Goal: Information Seeking & Learning: Check status

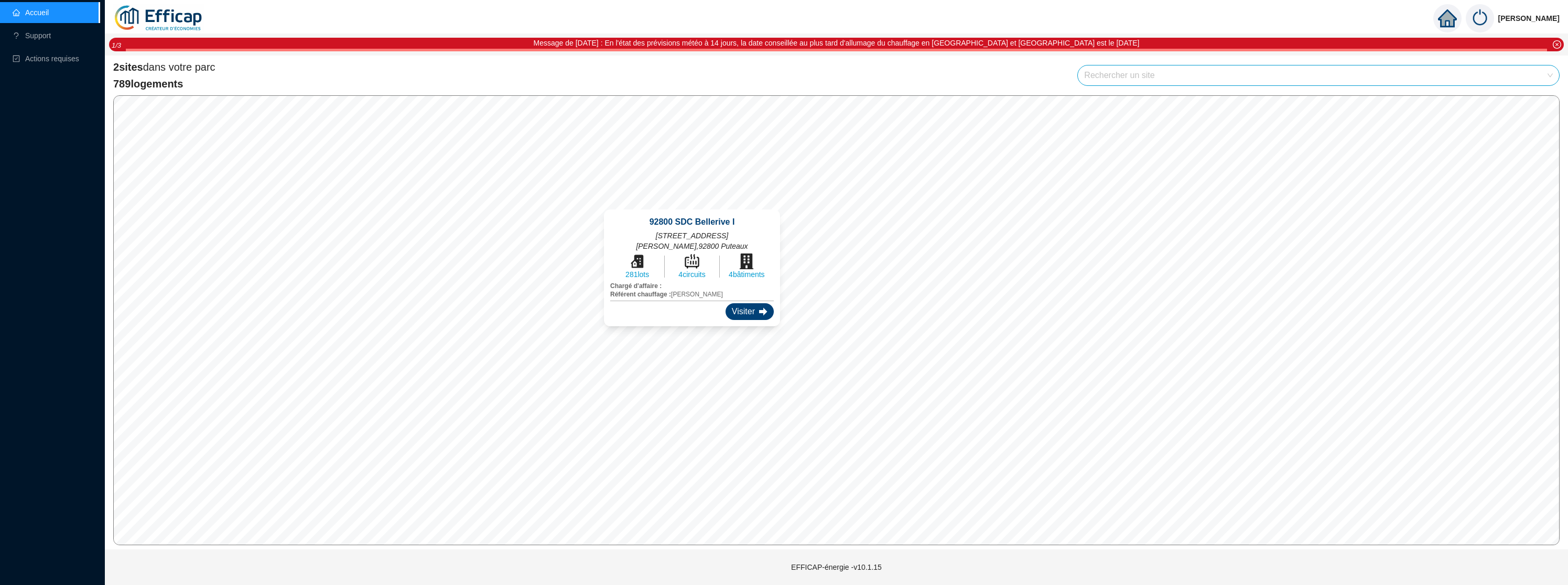
click at [725, 311] on div "Visiter" at bounding box center [749, 312] width 48 height 17
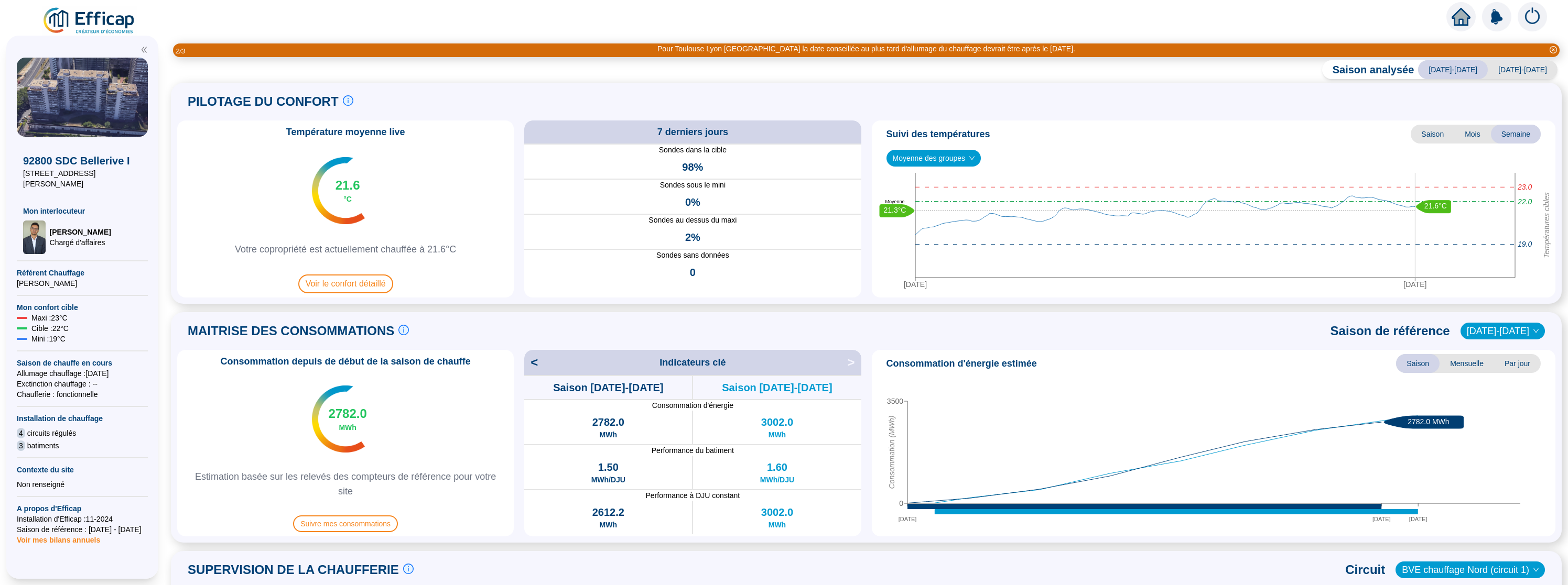
scroll to position [5, 0]
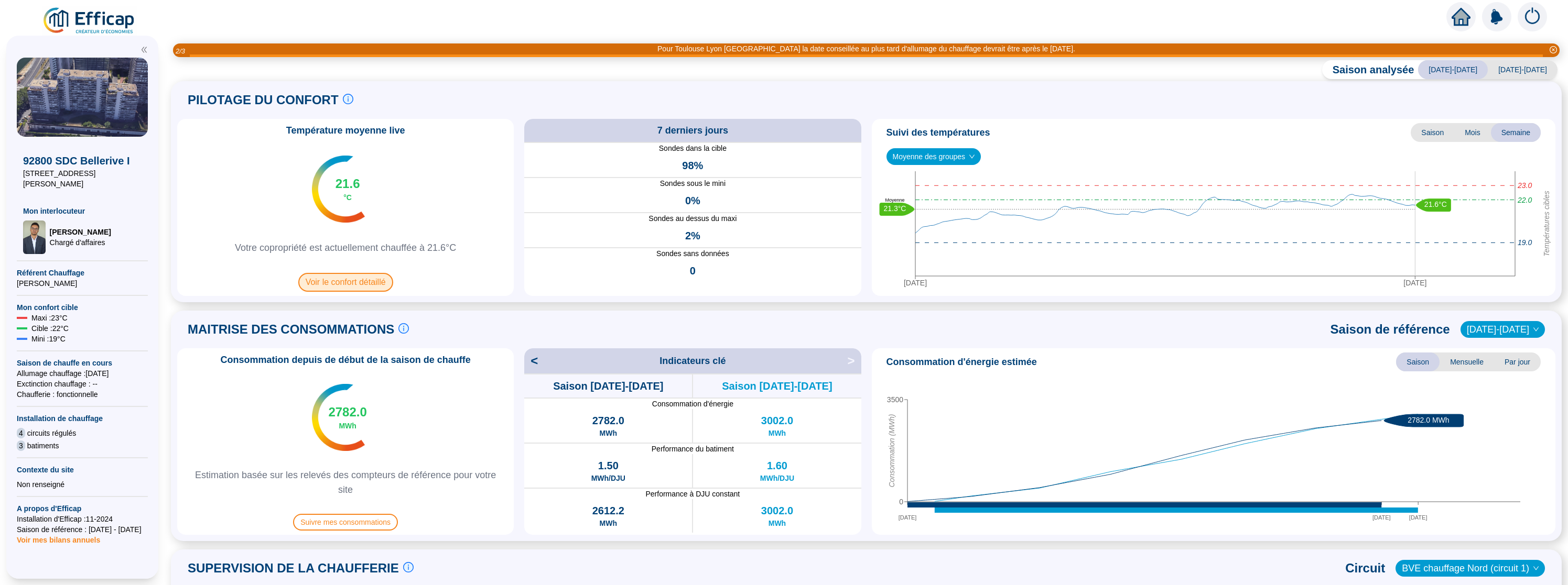
drag, startPoint x: 367, startPoint y: 281, endPoint x: 376, endPoint y: 289, distance: 12.0
click at [376, 289] on span "Voir le confort détaillé" at bounding box center [346, 282] width 95 height 19
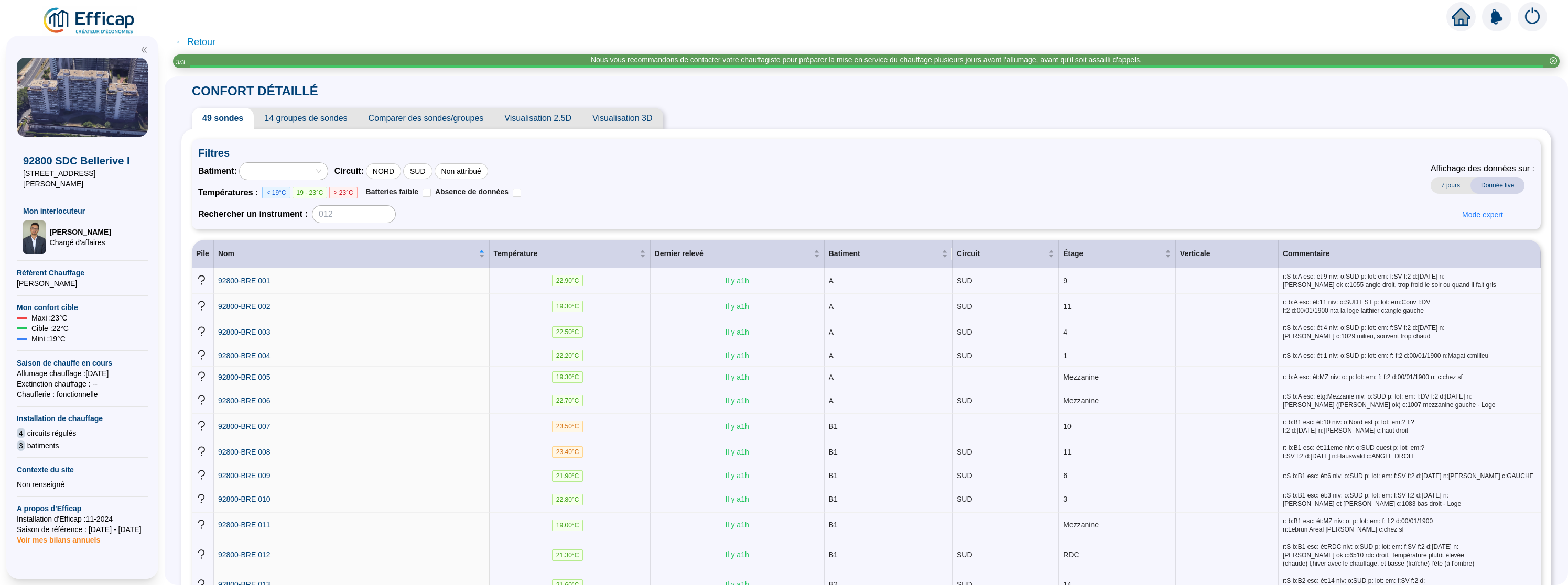
click at [335, 121] on span "14 groupes de sondes" at bounding box center [306, 118] width 104 height 21
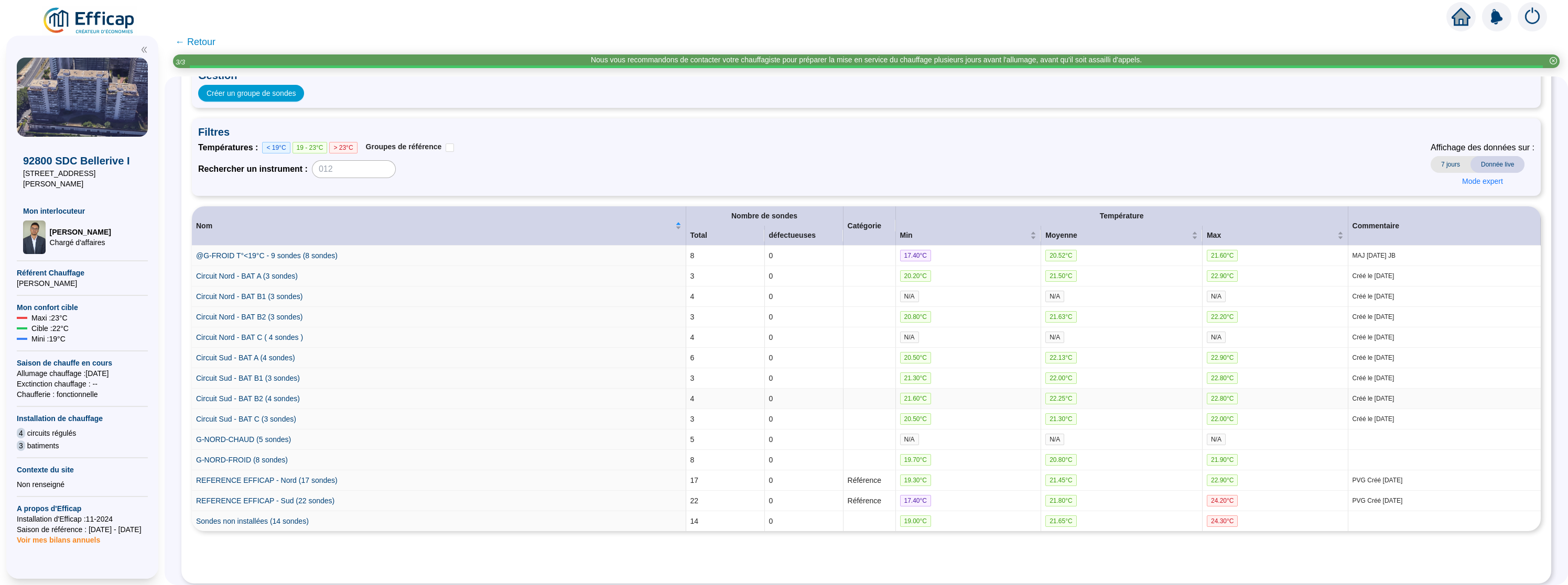
scroll to position [80, 0]
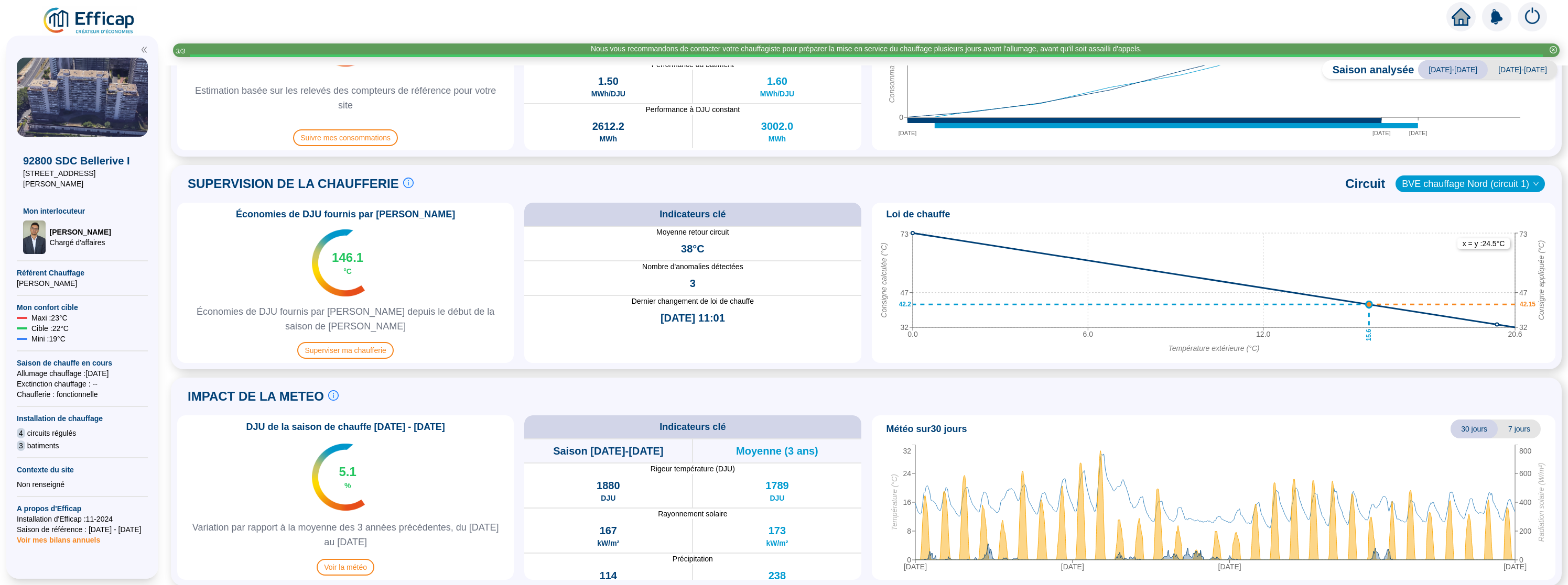
scroll to position [396, 0]
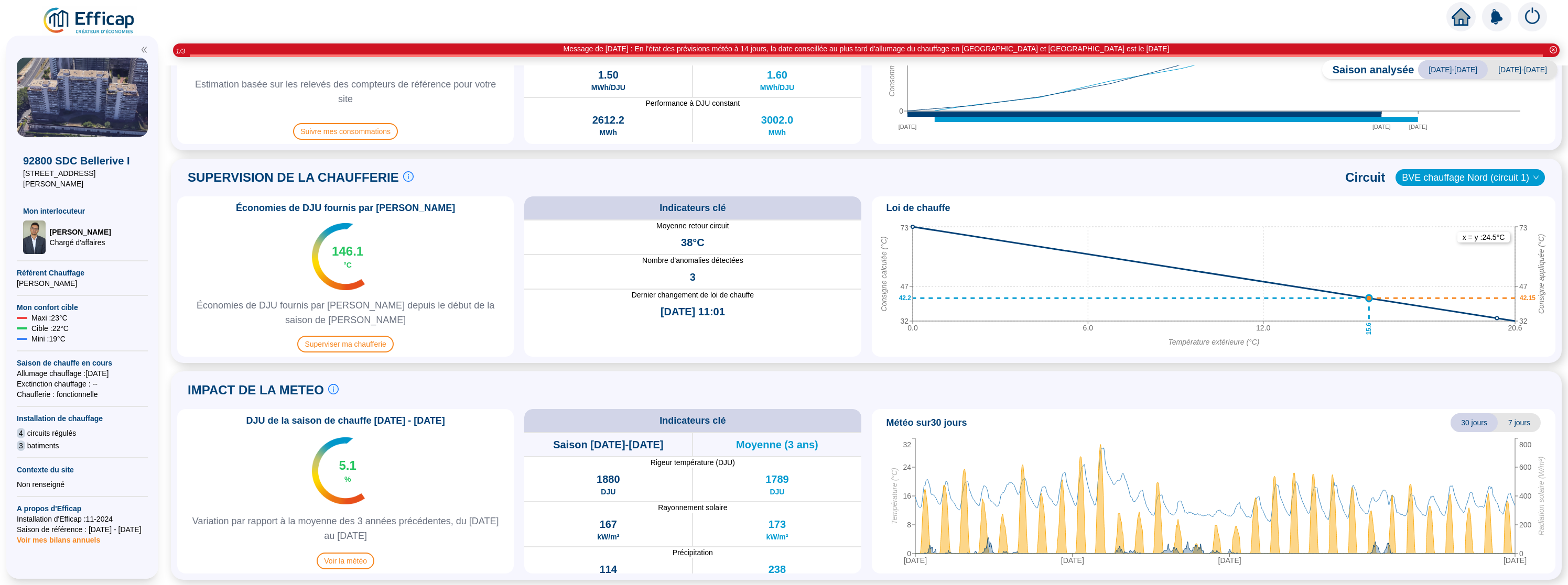
click at [1466, 174] on span "BVE chauffage Nord (circuit 1)" at bounding box center [1470, 177] width 137 height 16
click at [1447, 215] on div "BVE chauffage Sud (circuit 2)" at bounding box center [1471, 215] width 132 height 11
click at [1438, 182] on span "BVE chauffage Sud (circuit 2)" at bounding box center [1472, 177] width 133 height 16
click at [1437, 196] on div "BVE chauffage Nord (circuit 1)" at bounding box center [1473, 198] width 128 height 11
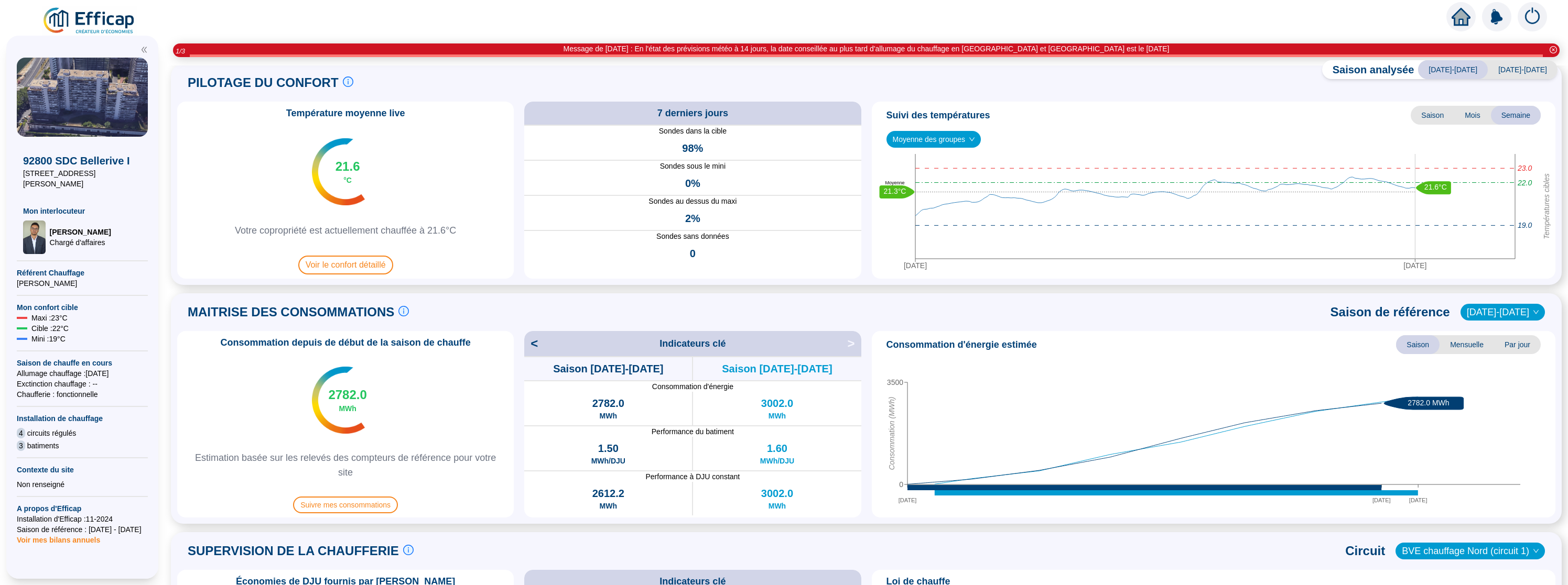
scroll to position [0, 0]
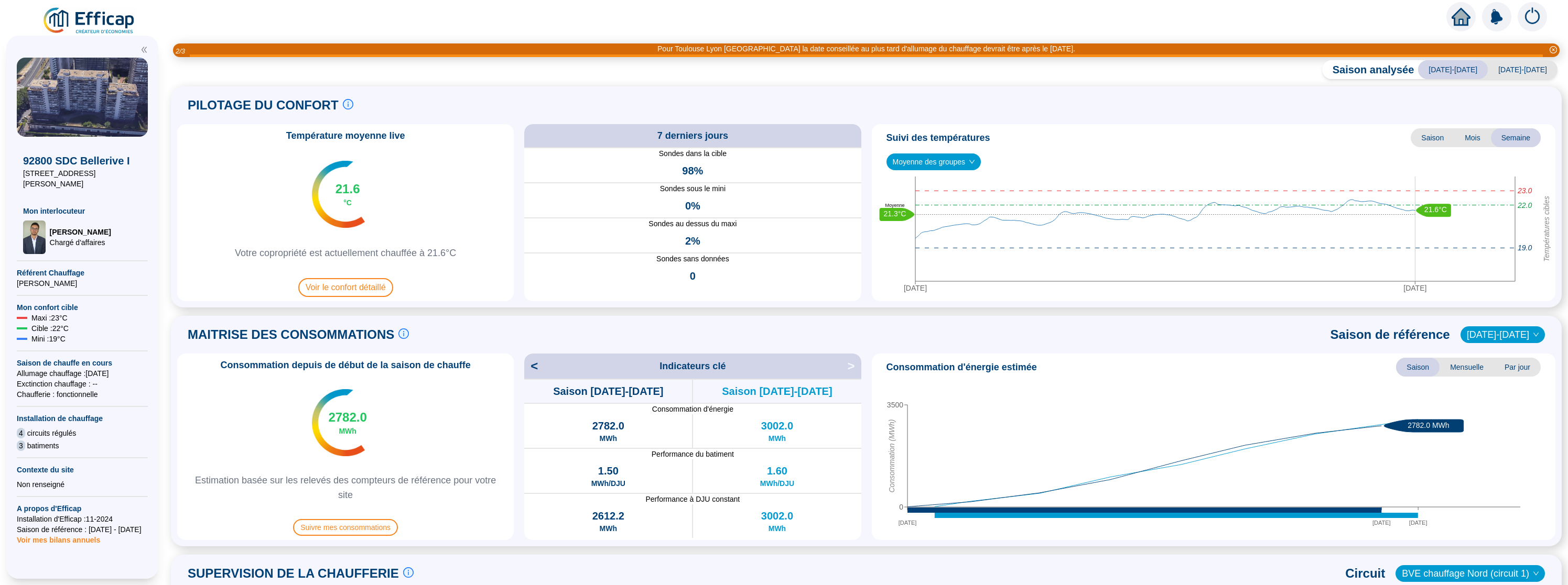
click at [78, 16] on img at bounding box center [89, 21] width 95 height 29
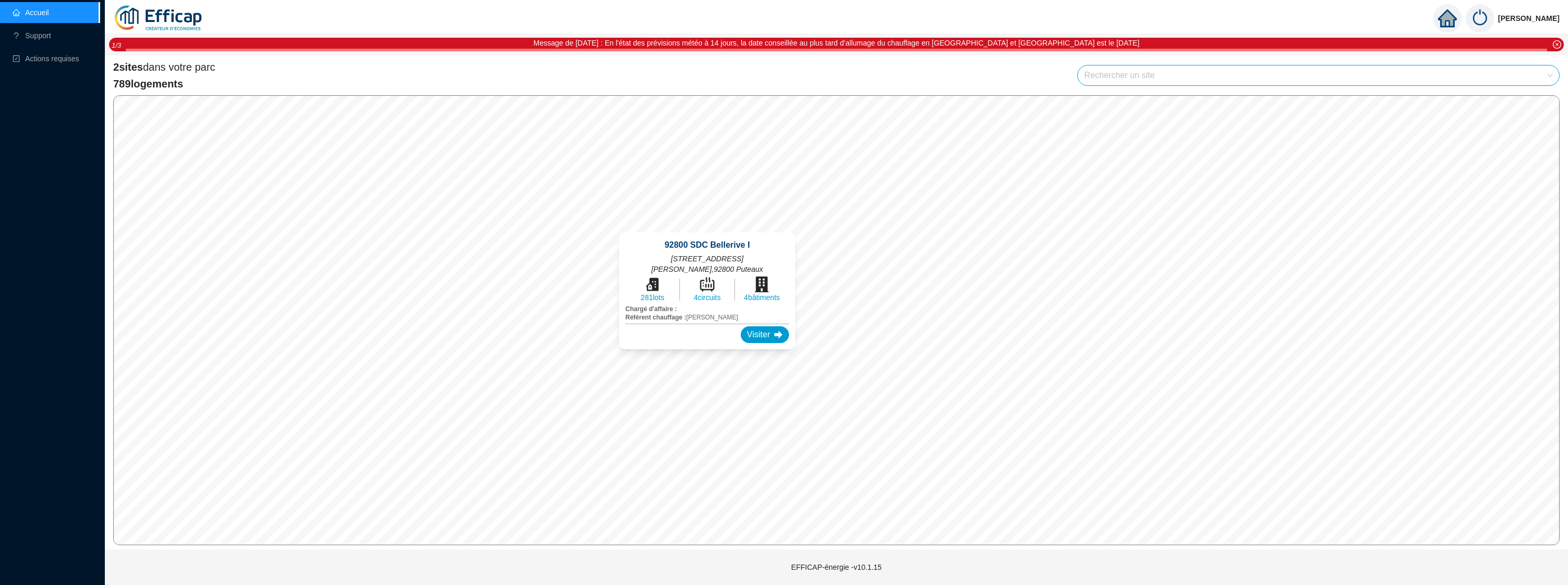
click at [699, 279] on icon at bounding box center [707, 284] width 16 height 16
click at [741, 331] on div "Visiter" at bounding box center [765, 335] width 48 height 17
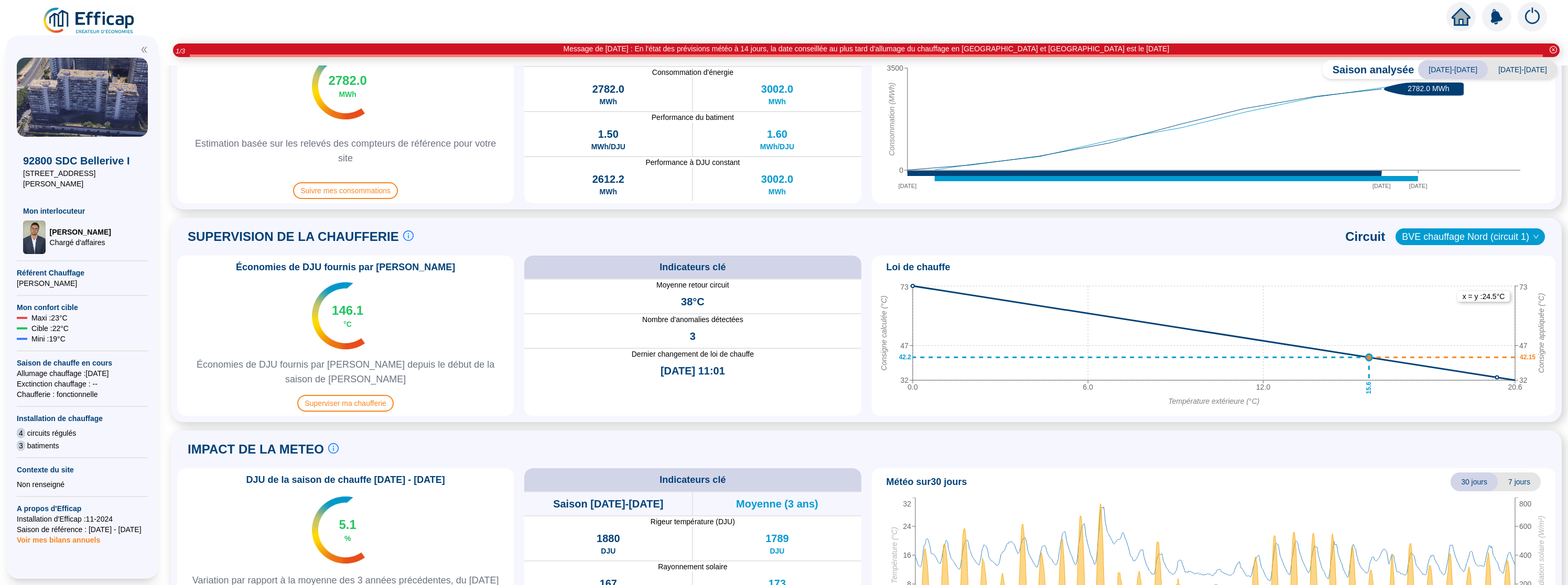
scroll to position [199, 0]
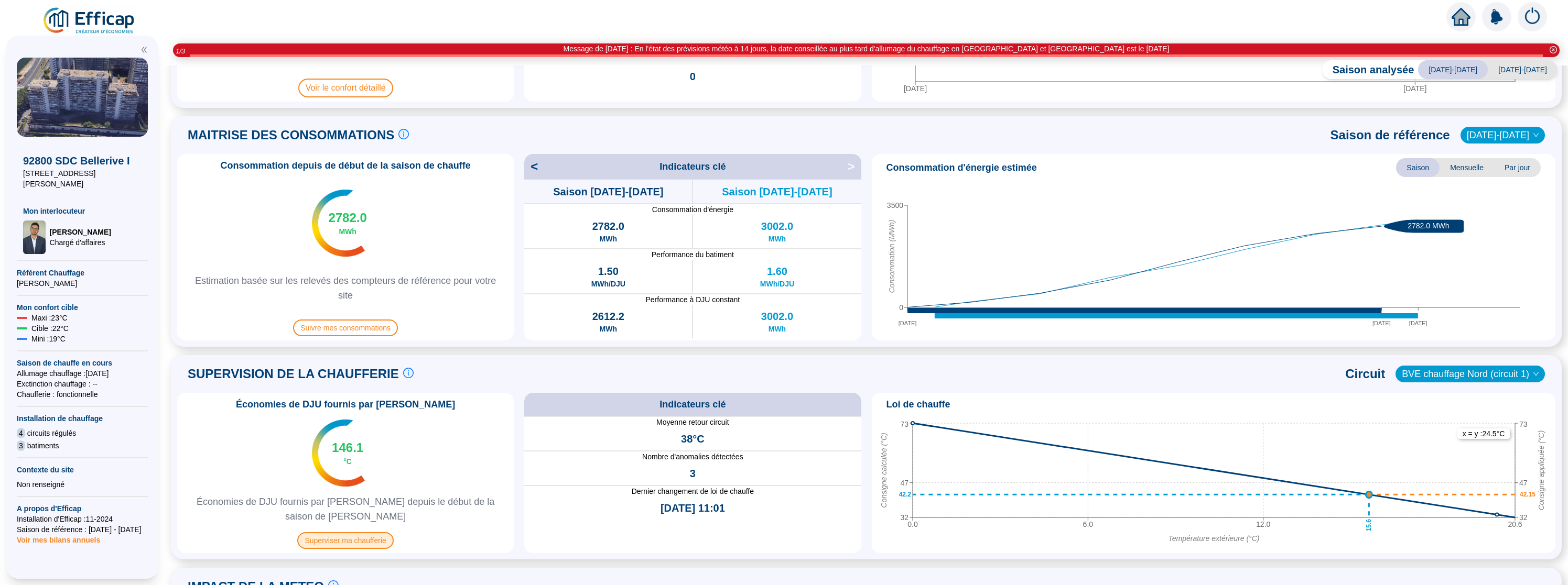
click at [374, 542] on span "Superviser ma chaufferie" at bounding box center [345, 541] width 96 height 17
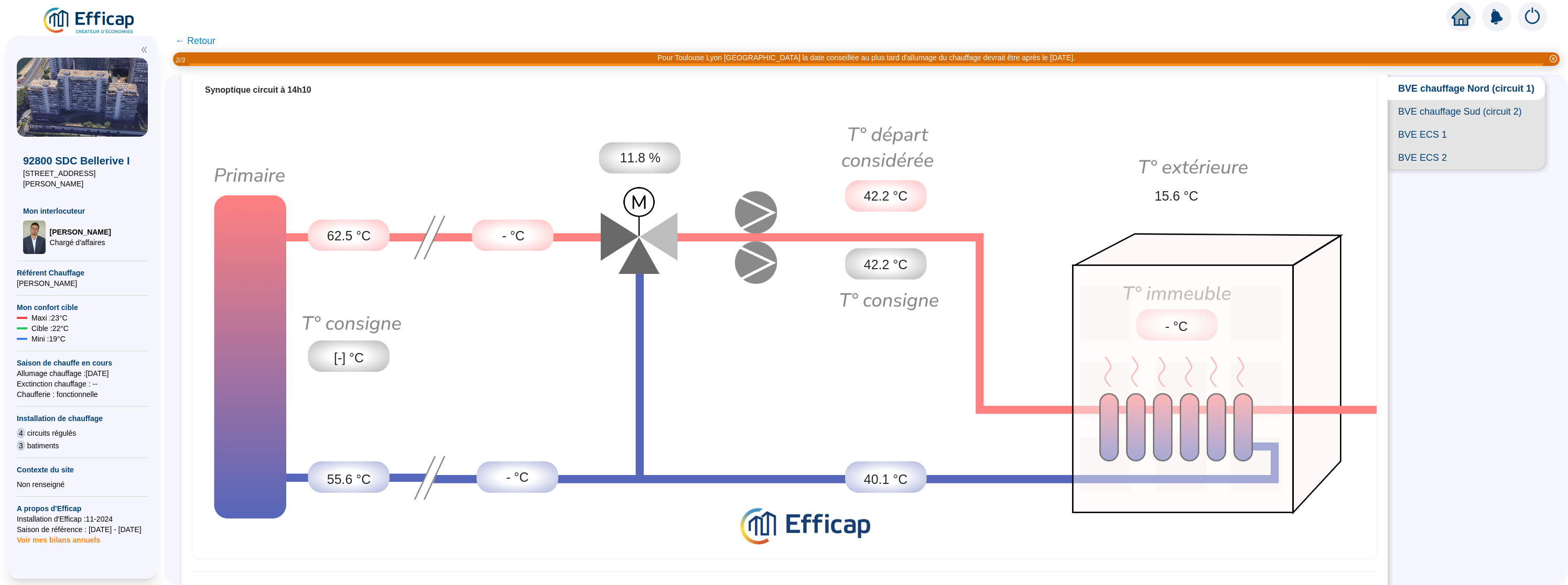
scroll to position [65, 0]
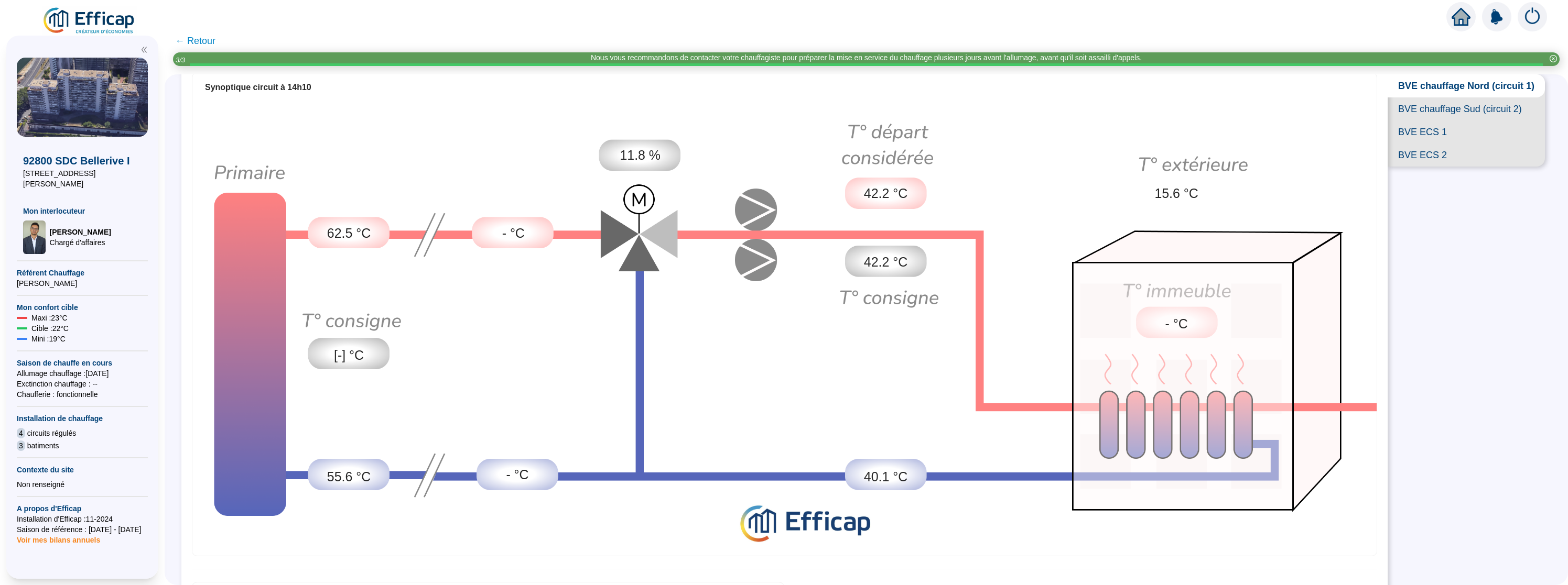
click at [641, 159] on span "11.8 %" at bounding box center [640, 155] width 41 height 19
click at [653, 159] on span "11.8 %" at bounding box center [640, 155] width 41 height 19
click at [655, 159] on span "11.8 %" at bounding box center [640, 155] width 41 height 19
click at [642, 151] on span "11.8 %" at bounding box center [640, 155] width 41 height 19
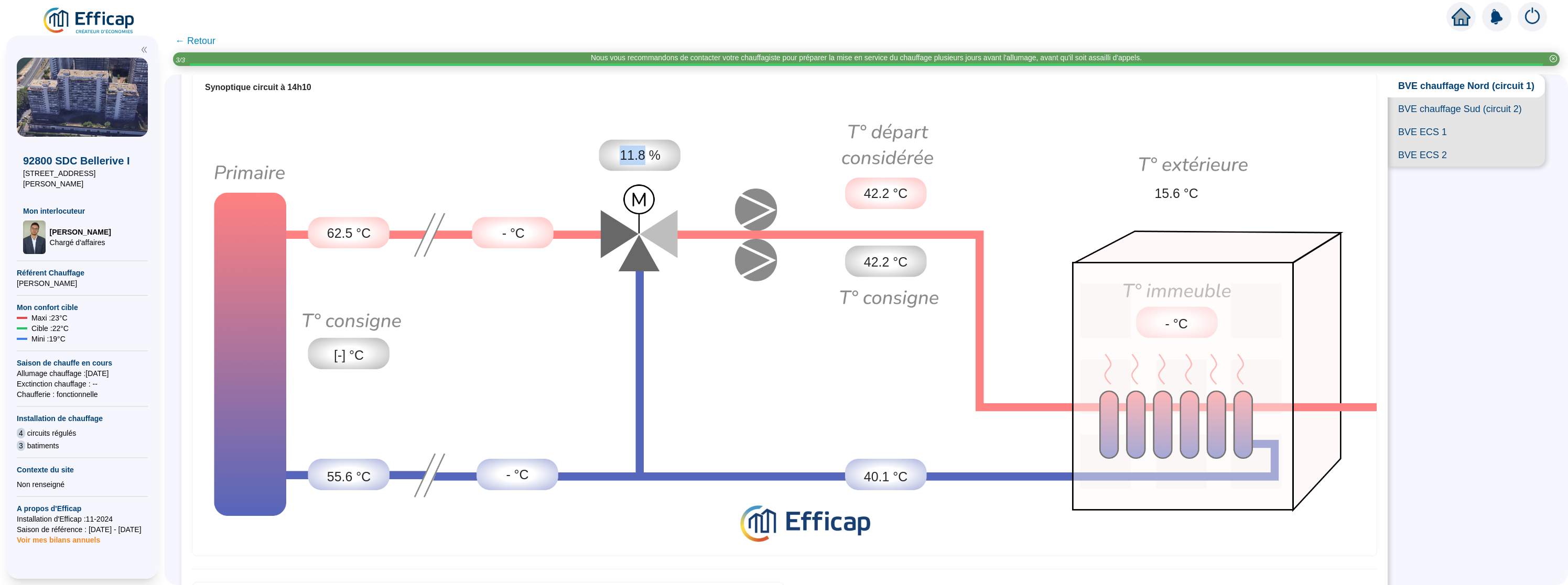
click at [642, 151] on span "11.8 %" at bounding box center [640, 155] width 41 height 19
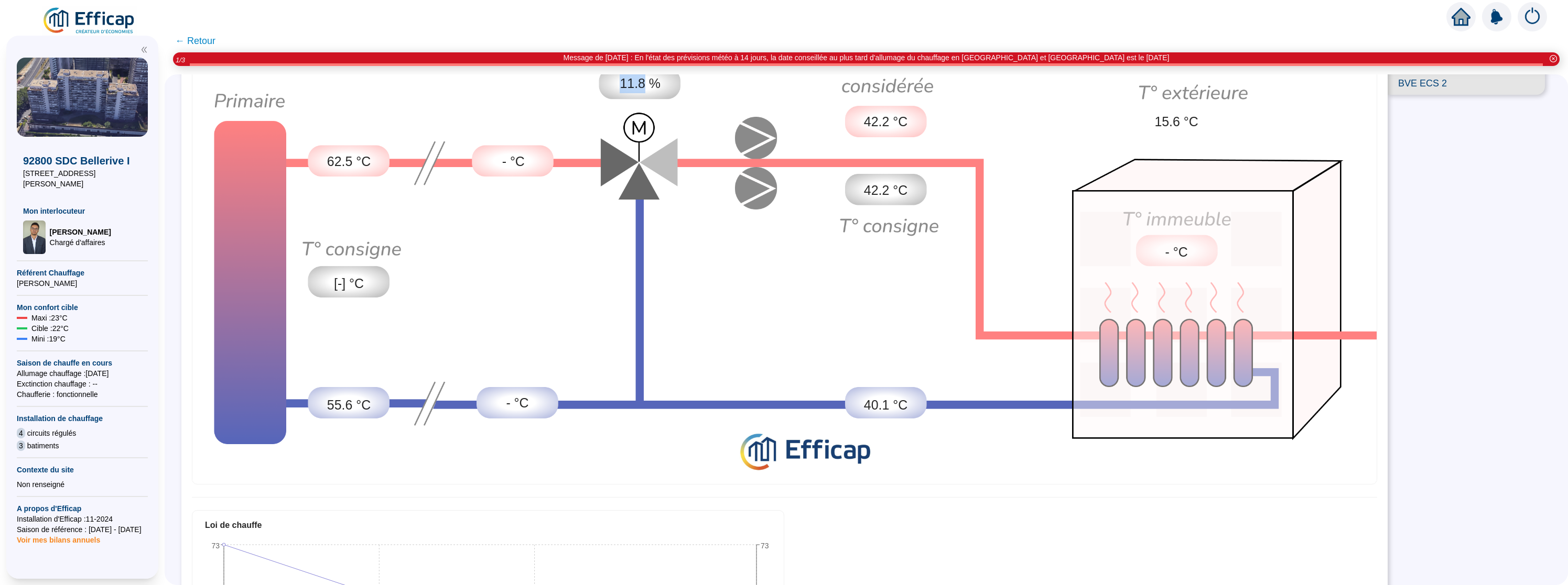
scroll to position [0, 0]
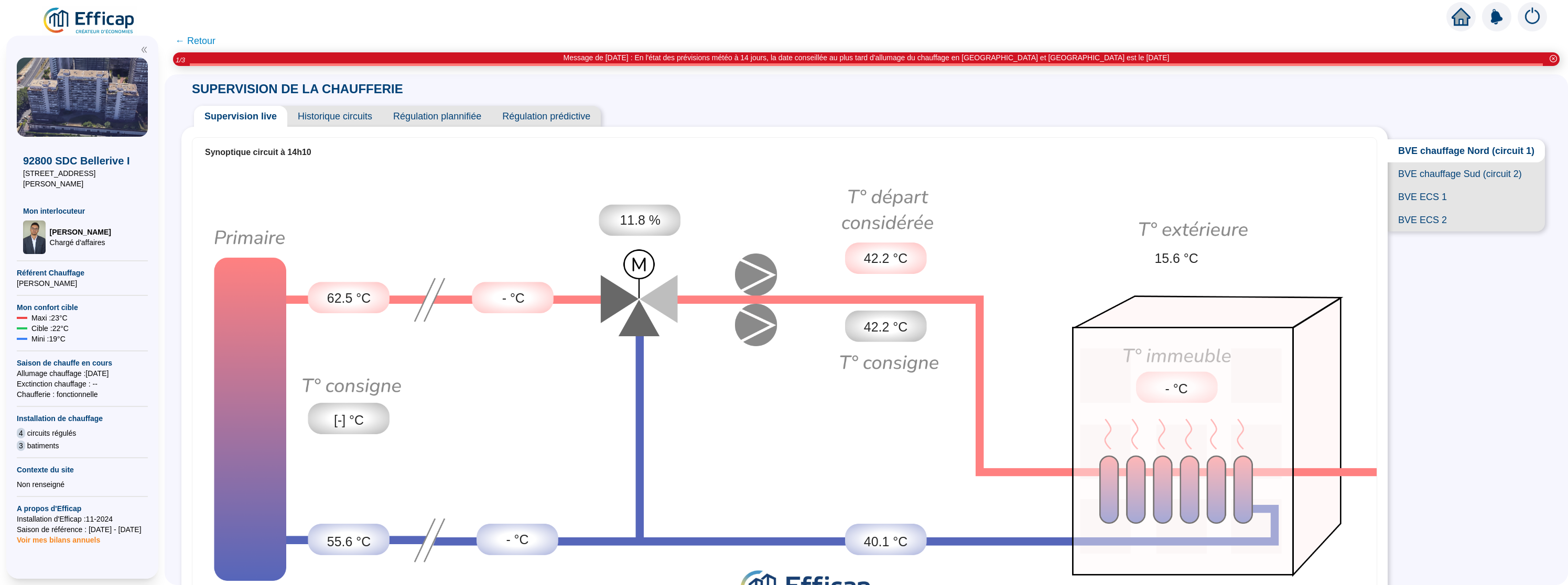
click at [1505, 165] on span "BVE chauffage Sud (circuit 2)" at bounding box center [1466, 174] width 157 height 23
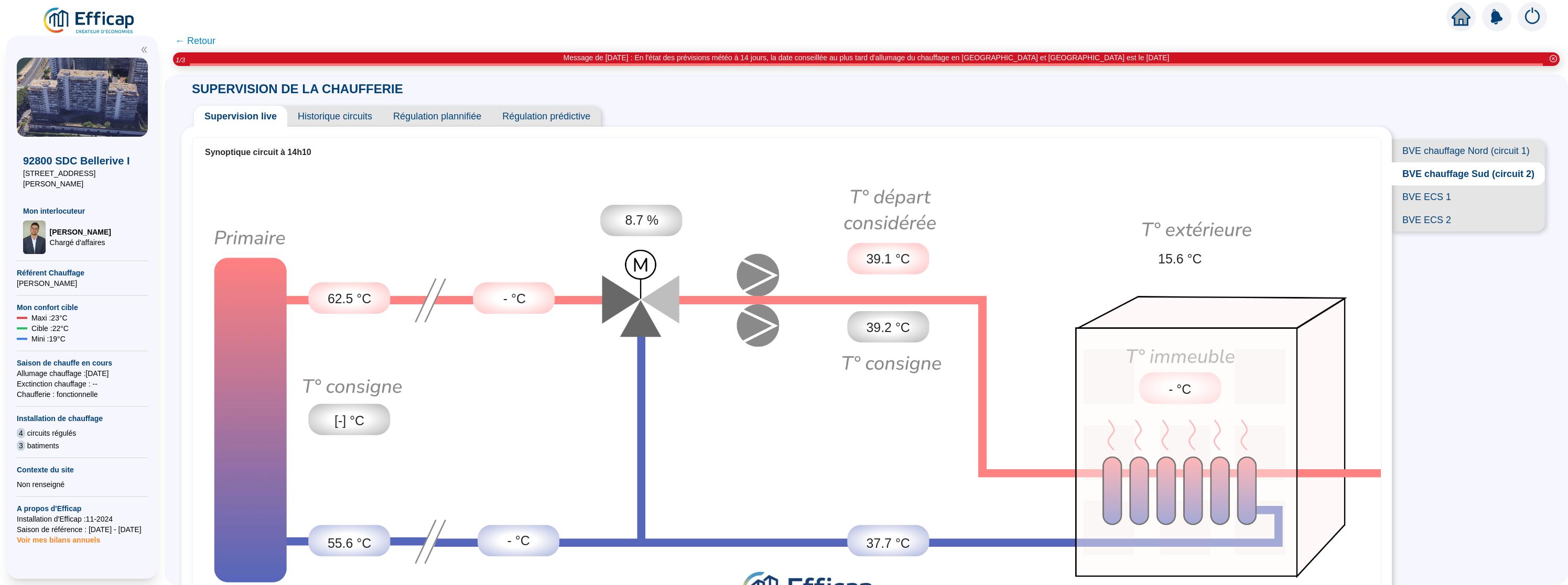
click at [634, 231] on div "8.7 %" at bounding box center [642, 221] width 82 height 32
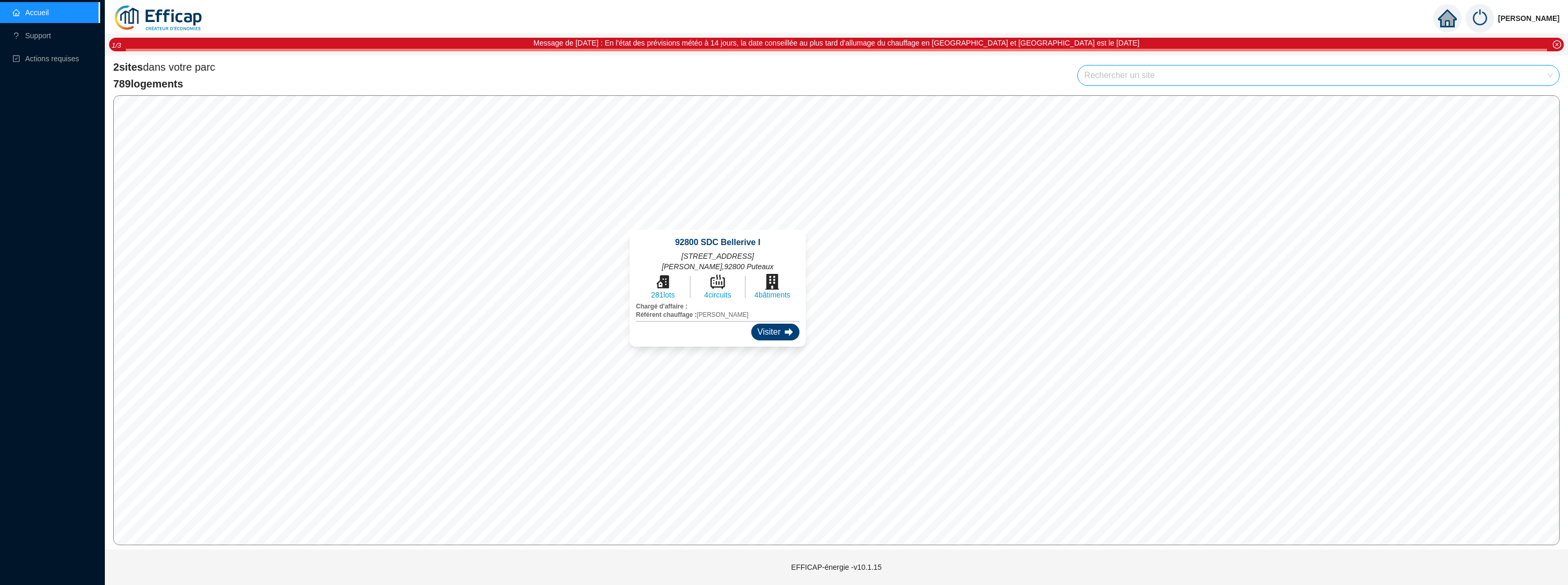
click at [751, 327] on div "Visiter" at bounding box center [775, 332] width 48 height 17
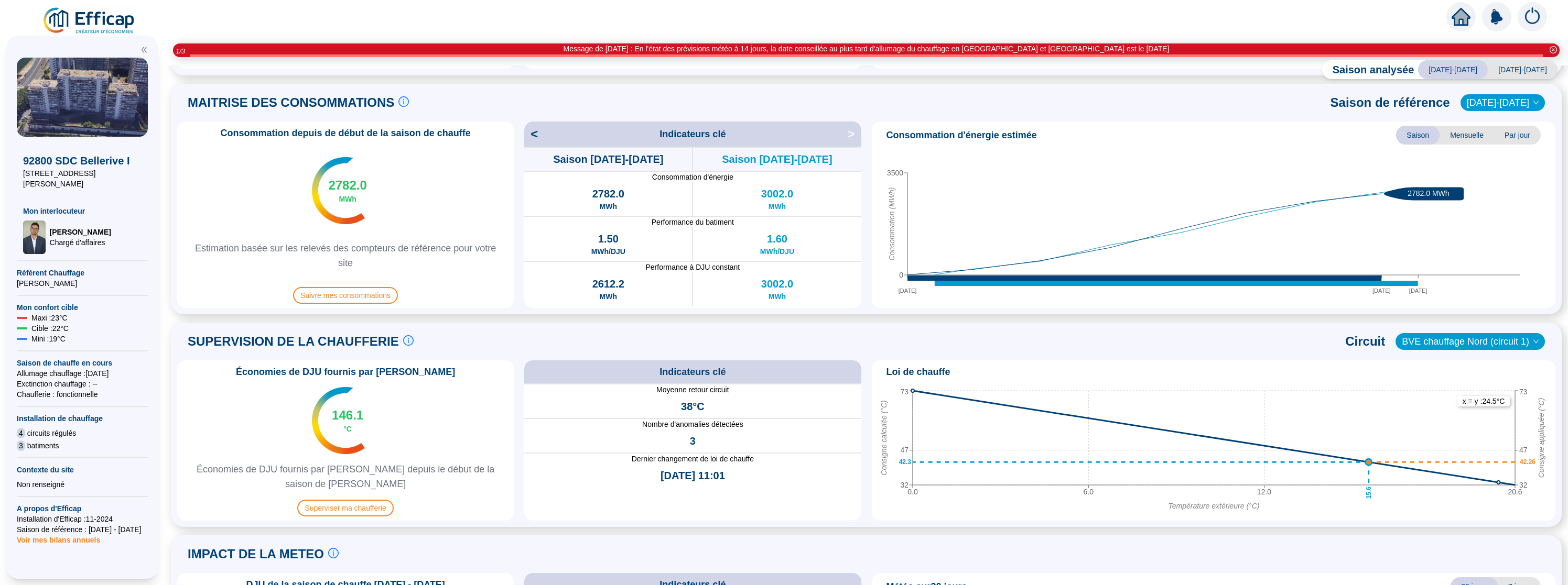
scroll to position [363, 0]
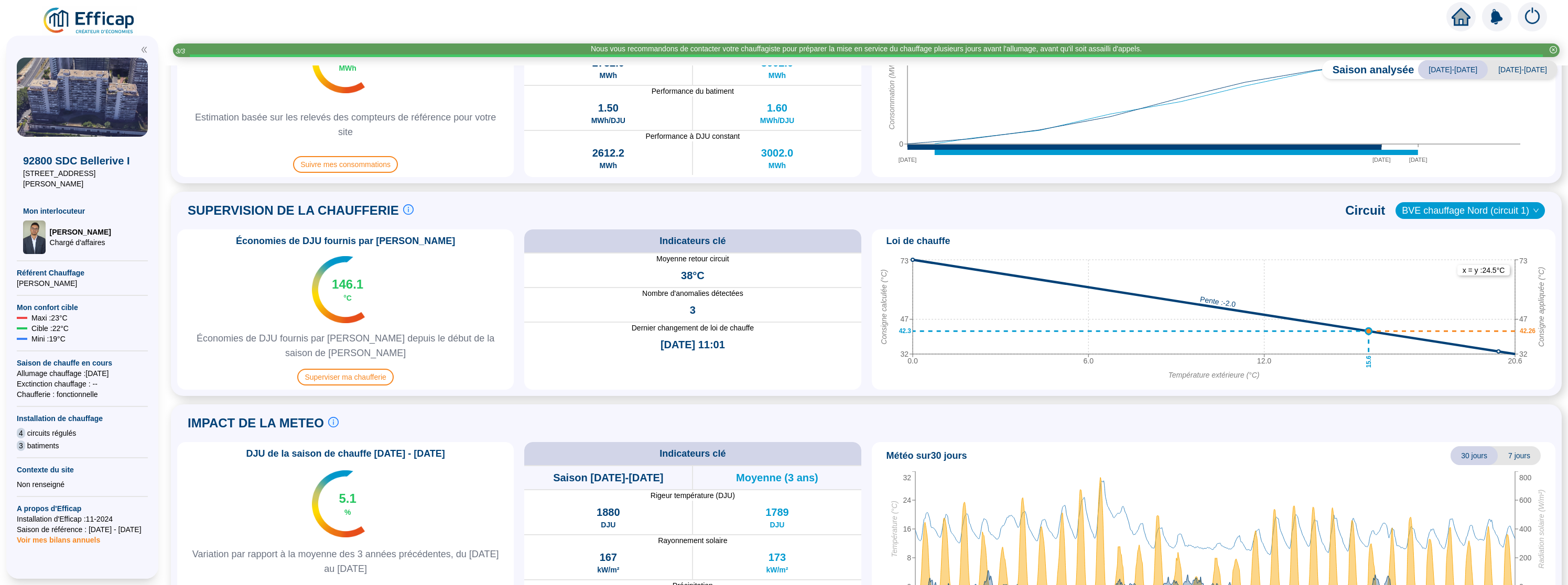
click at [1369, 329] on line at bounding box center [1214, 307] width 602 height 94
click at [1366, 334] on line at bounding box center [1214, 307] width 602 height 94
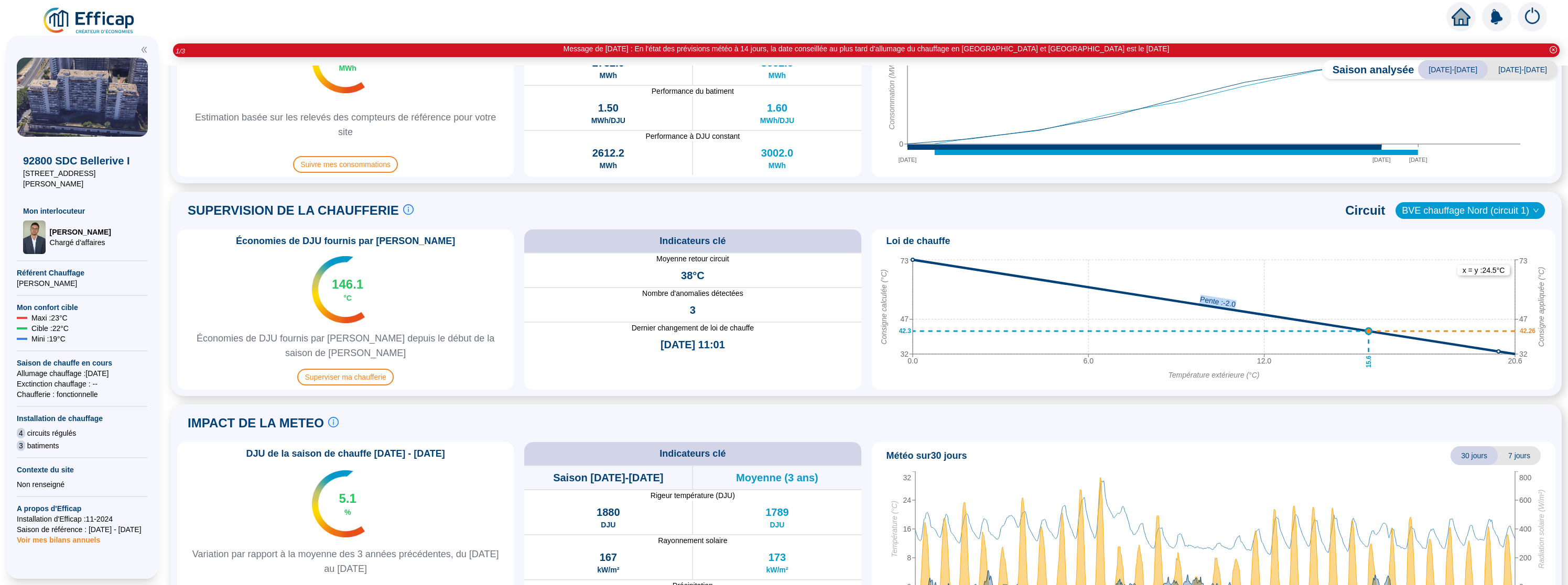
click at [1366, 334] on line at bounding box center [1214, 307] width 602 height 94
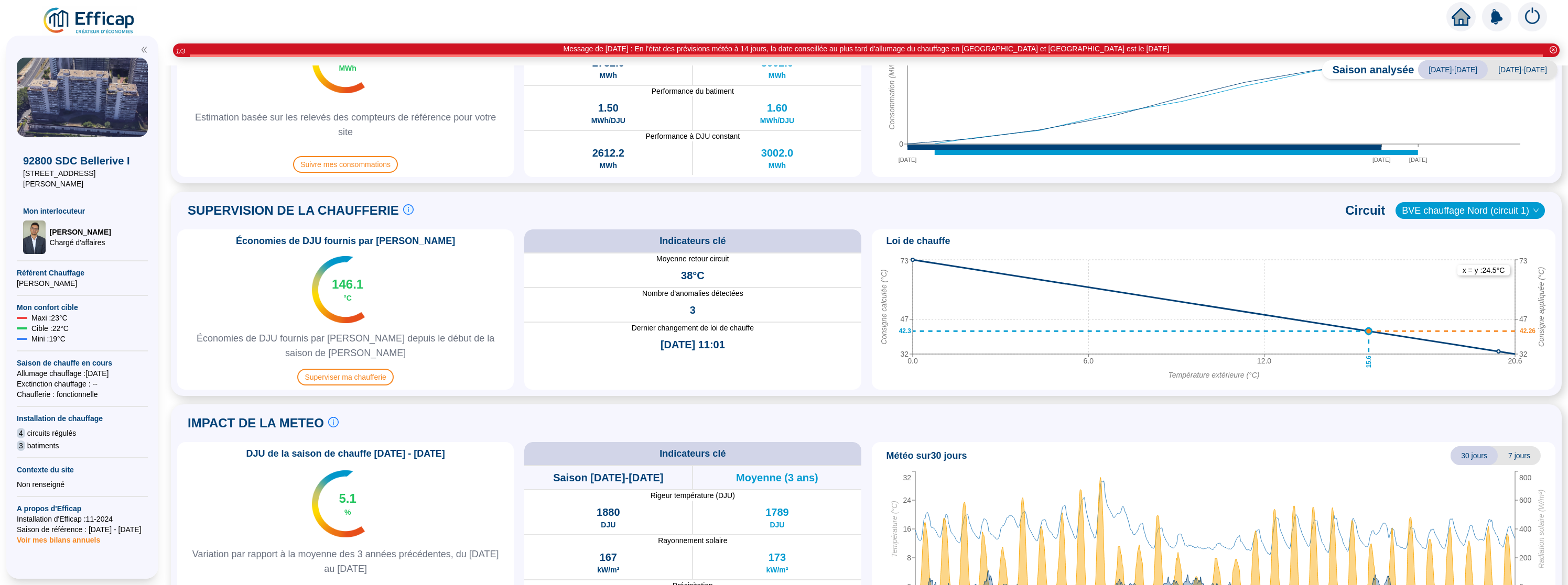
click at [1499, 271] on text "x = y : 24.5 °C" at bounding box center [1484, 270] width 43 height 8
click at [1012, 274] on line at bounding box center [1214, 307] width 602 height 94
click at [313, 371] on span "Superviser ma chaufferie" at bounding box center [345, 377] width 96 height 17
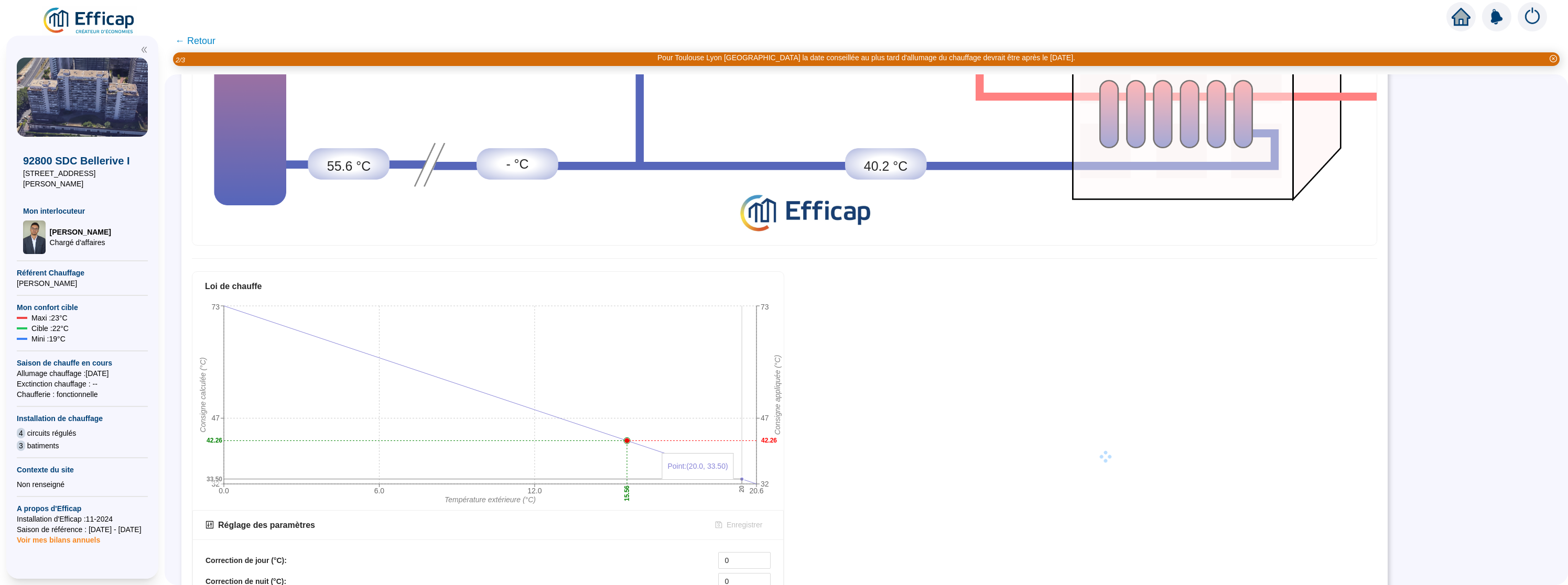
scroll to position [445, 0]
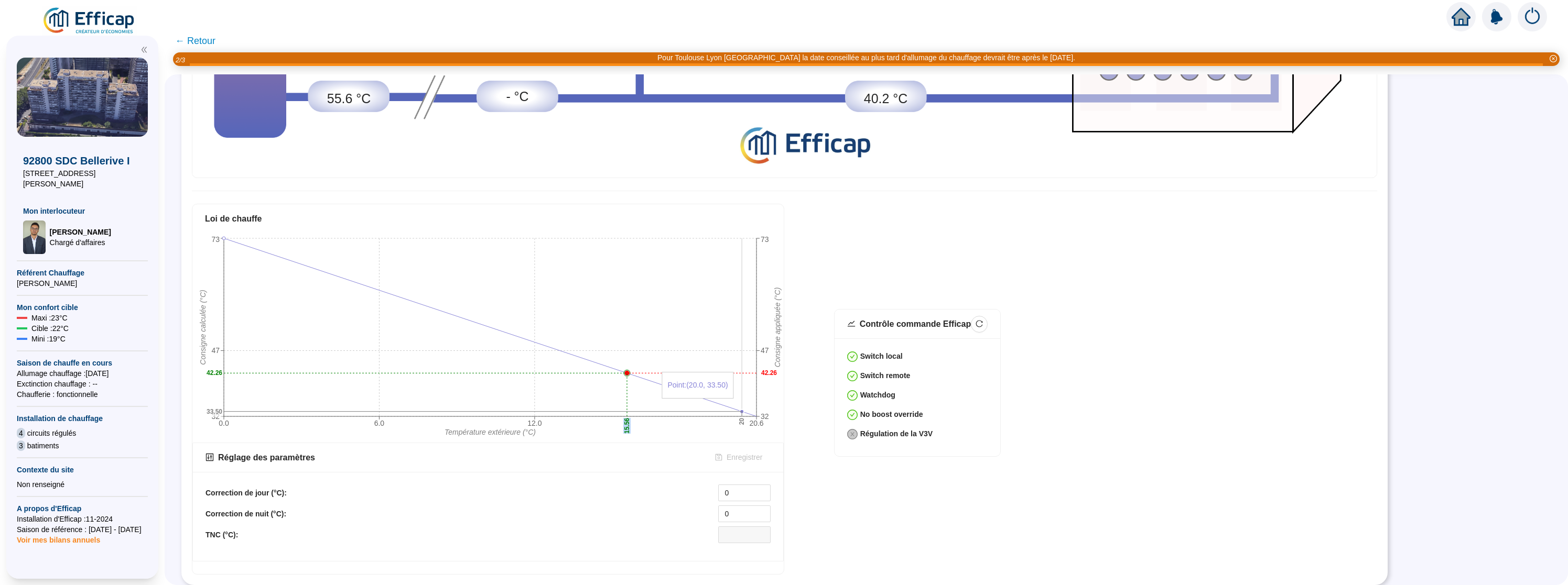
drag, startPoint x: 626, startPoint y: 373, endPoint x: 626, endPoint y: 364, distance: 9.0
click at [626, 364] on icon "0.0 6.0 12.0 20.6 Température extérieure (°C) 32 47 73 Consigne calculée (°C) 3…" at bounding box center [490, 338] width 596 height 210
click at [541, 507] on div "Correction de nuit (°C): 0" at bounding box center [488, 514] width 565 height 17
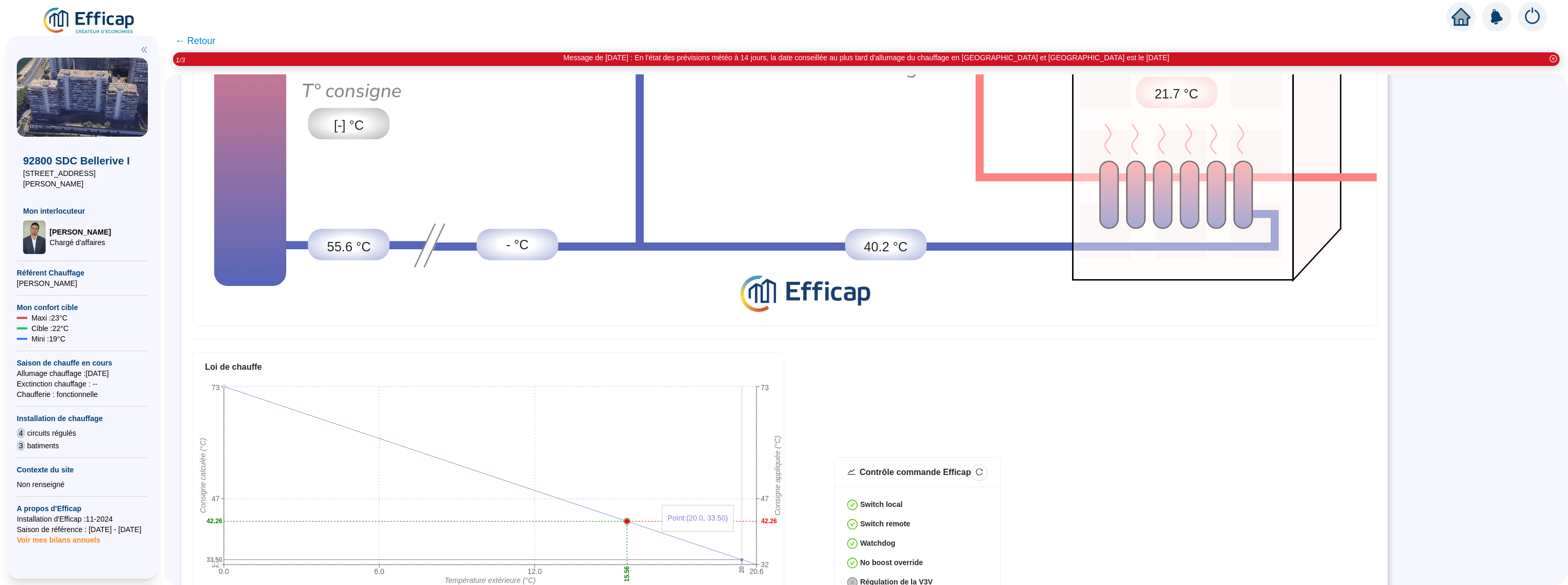
scroll to position [285, 0]
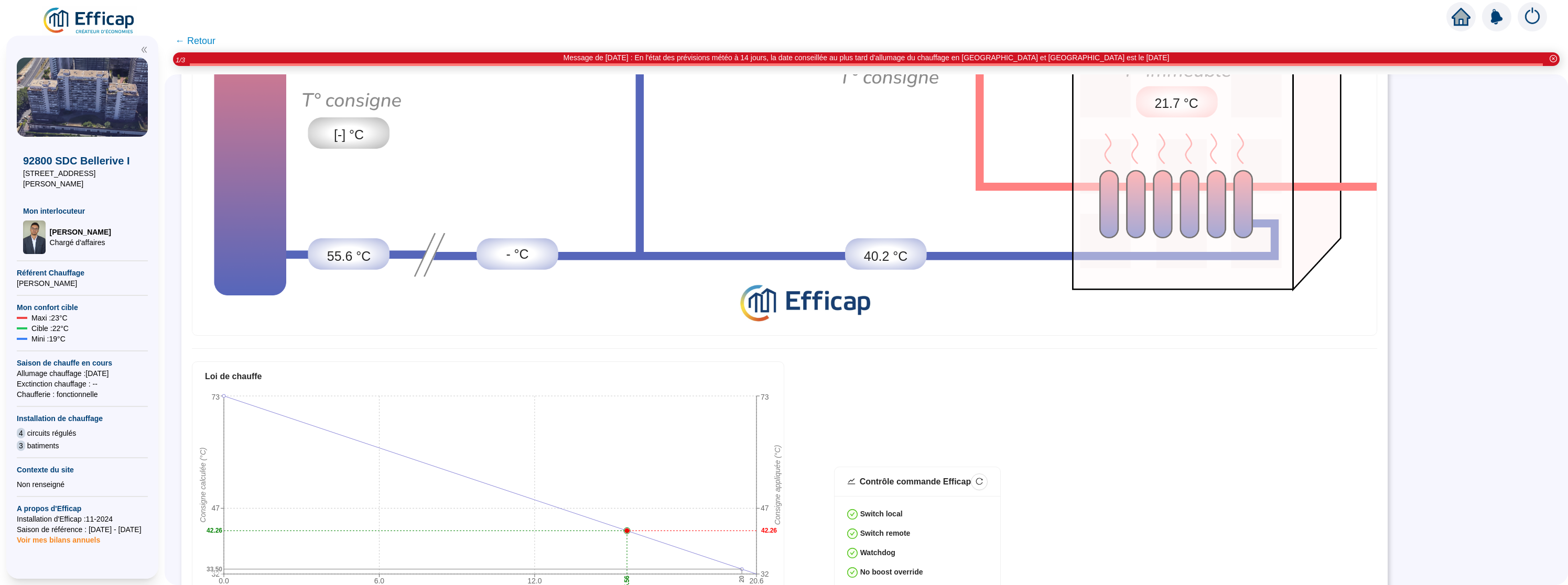
click at [505, 249] on div "- °C" at bounding box center [517, 254] width 82 height 32
click at [536, 256] on div "- °C" at bounding box center [517, 254] width 82 height 32
click at [510, 256] on span "- °C" at bounding box center [517, 254] width 23 height 19
click at [514, 256] on span "- °C" at bounding box center [517, 254] width 23 height 19
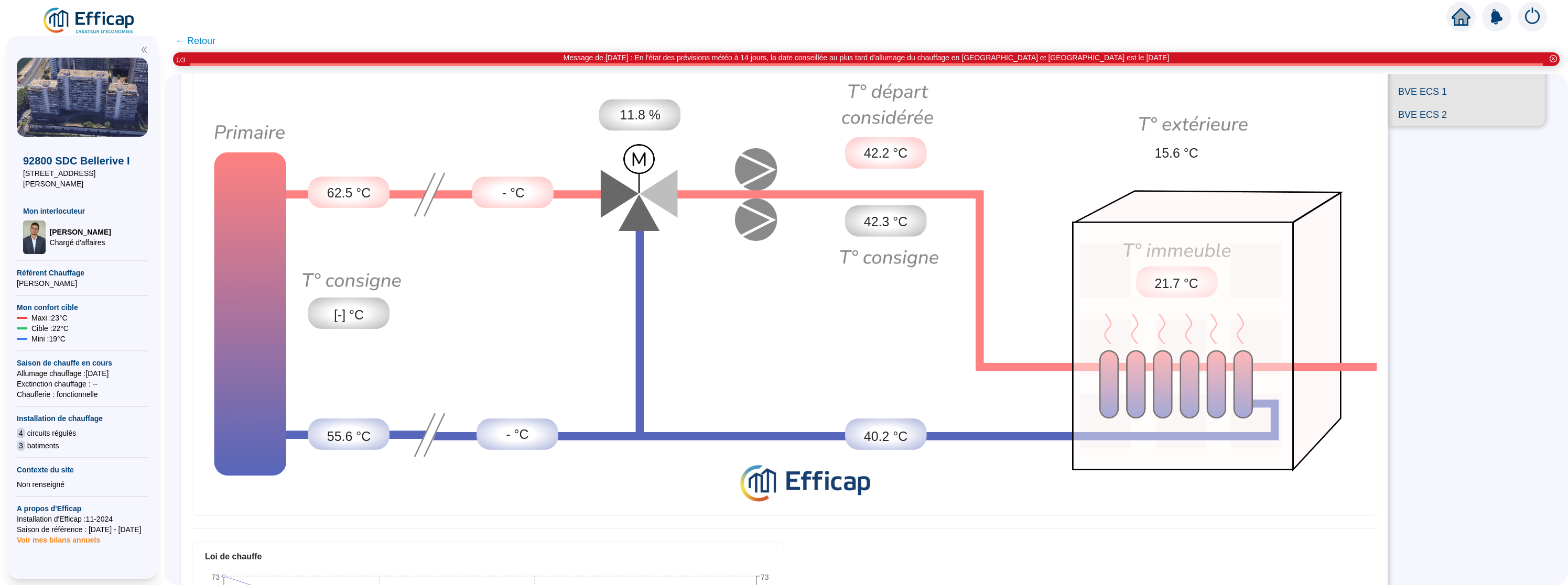
scroll to position [0, 0]
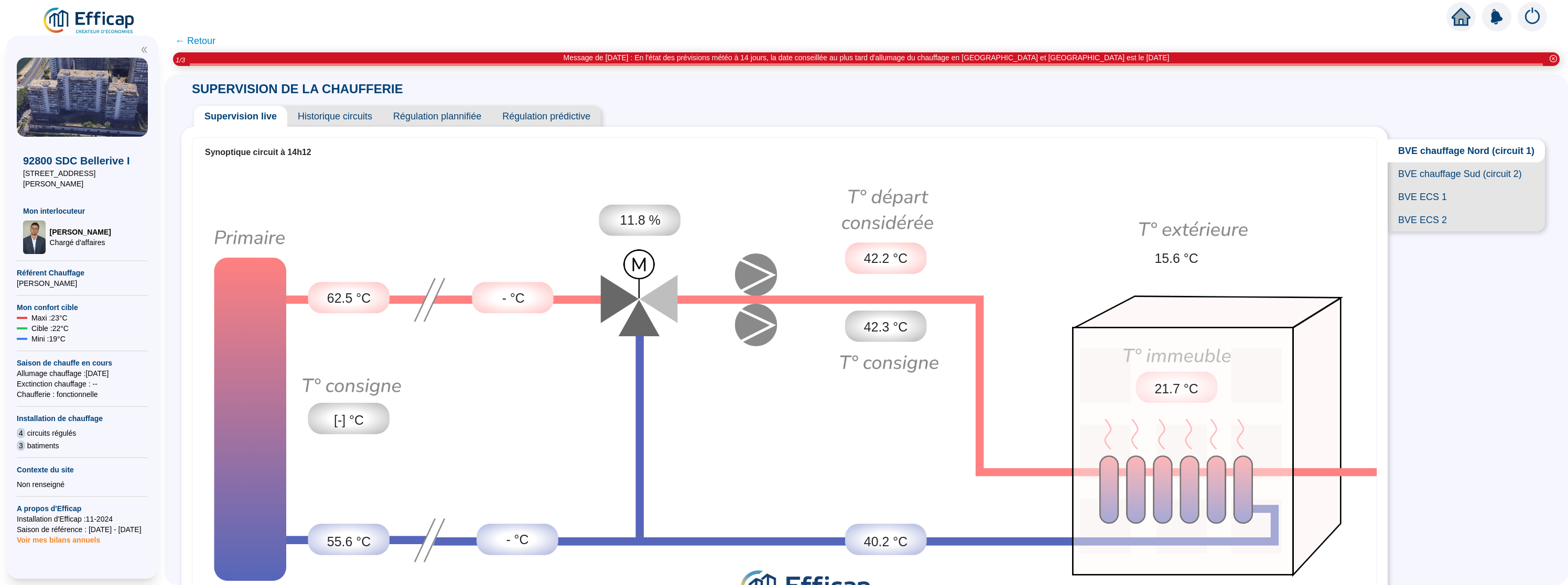
click at [886, 258] on span "42.2 °C" at bounding box center [885, 259] width 43 height 19
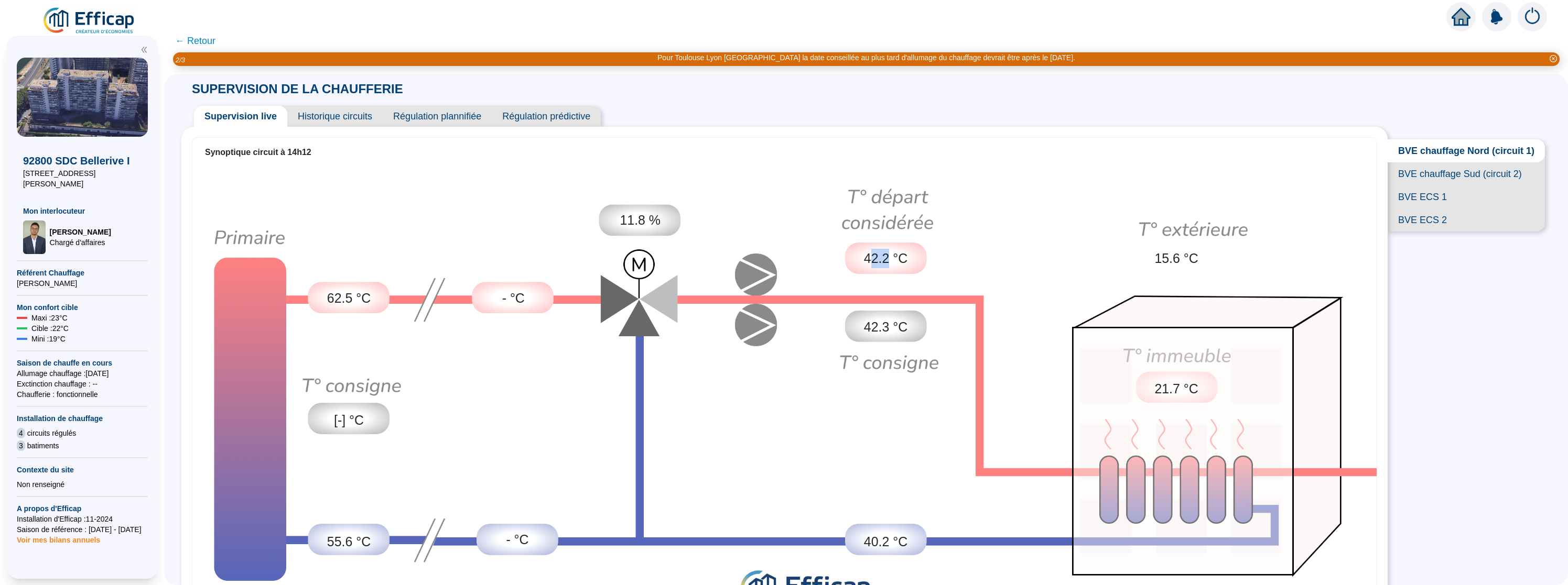
drag, startPoint x: 894, startPoint y: 259, endPoint x: 880, endPoint y: 260, distance: 14.0
click at [880, 260] on span "42.2 °C" at bounding box center [885, 259] width 43 height 19
click at [1139, 219] on img at bounding box center [784, 392] width 1185 height 451
click at [655, 224] on span "11.8 %" at bounding box center [640, 220] width 41 height 19
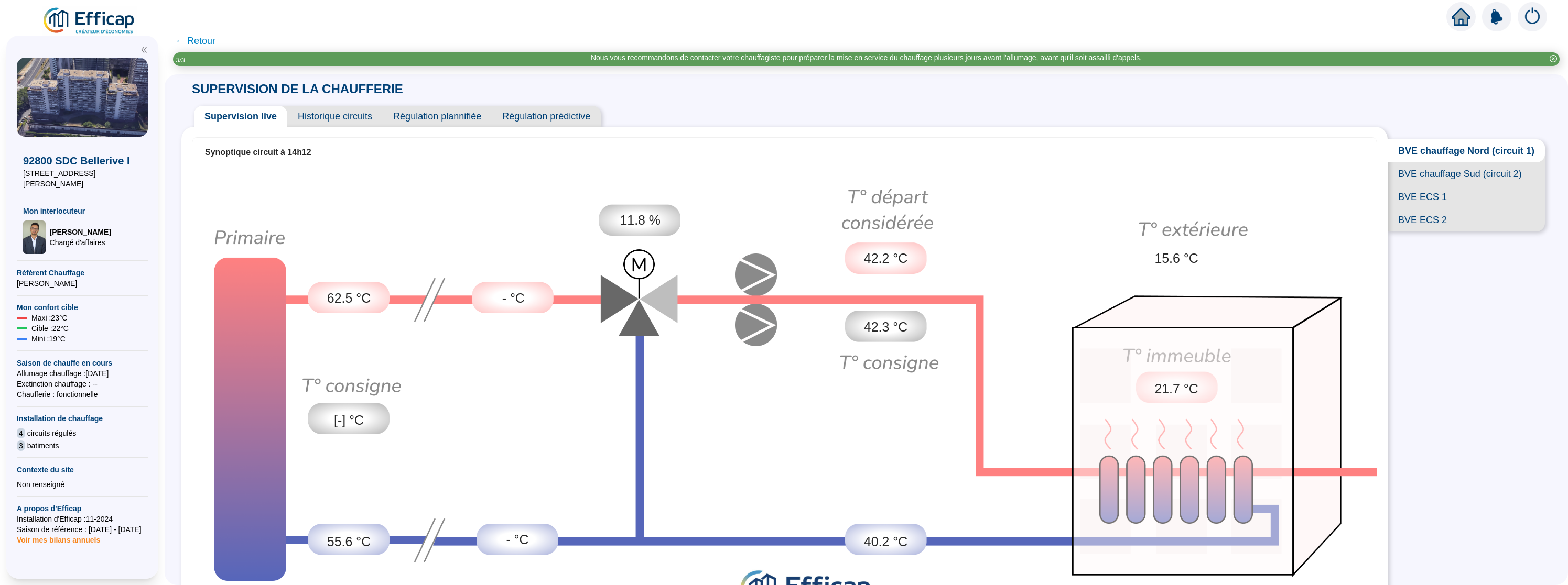
click at [650, 223] on span "11.8 %" at bounding box center [640, 220] width 41 height 19
click at [627, 220] on span "11.8 %" at bounding box center [640, 220] width 41 height 19
click at [632, 221] on span "11.8 %" at bounding box center [640, 220] width 41 height 19
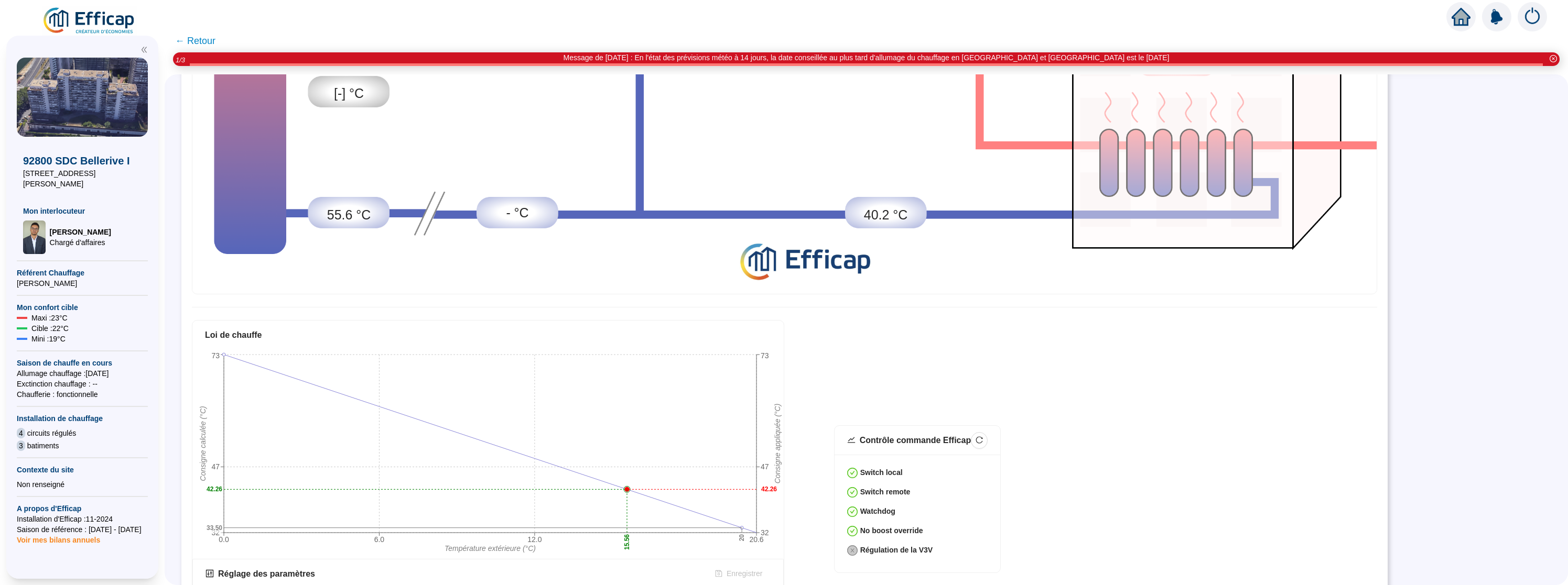
scroll to position [445, 0]
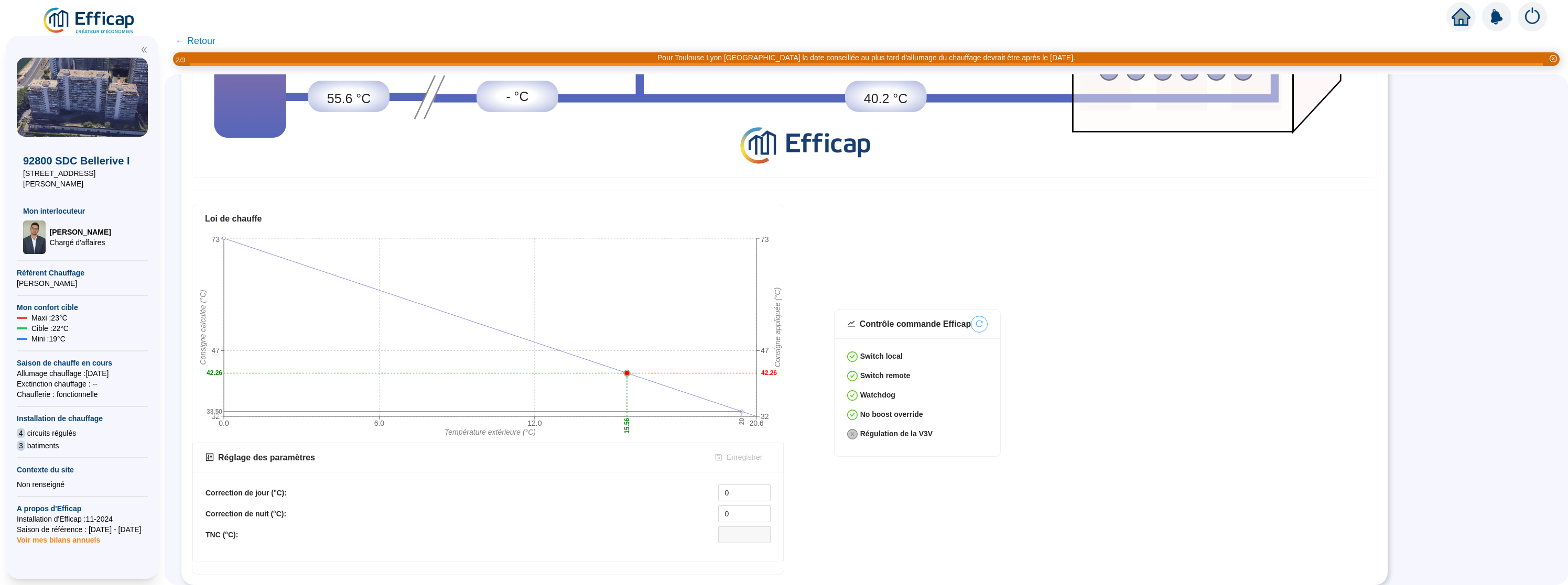
click at [971, 327] on button "button" at bounding box center [979, 324] width 17 height 17
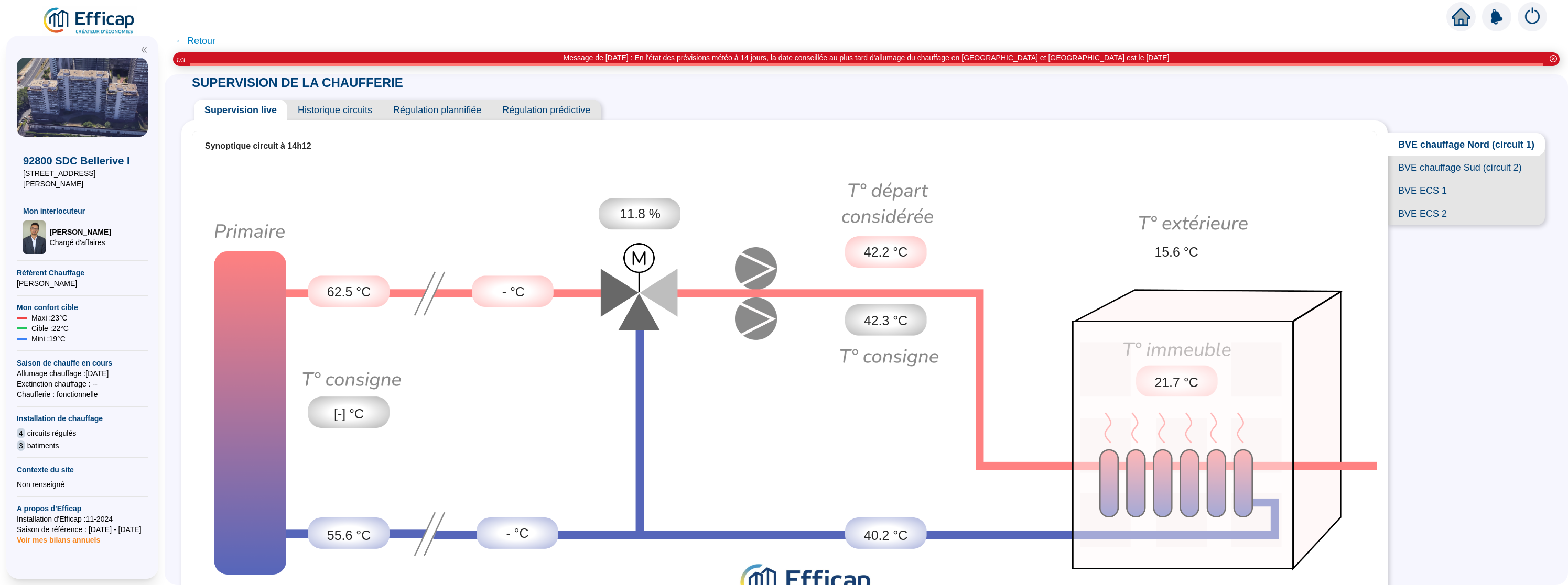
scroll to position [0, 0]
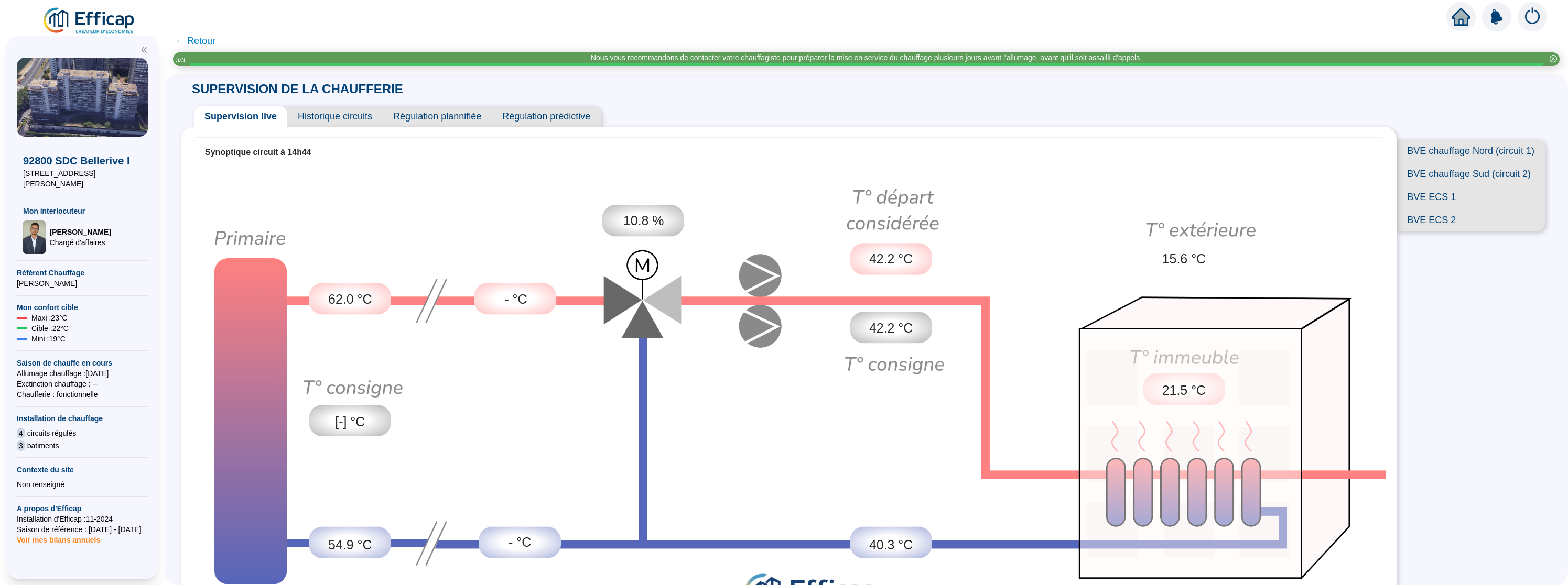
click at [310, 106] on span "Historique circuits" at bounding box center [335, 116] width 95 height 21
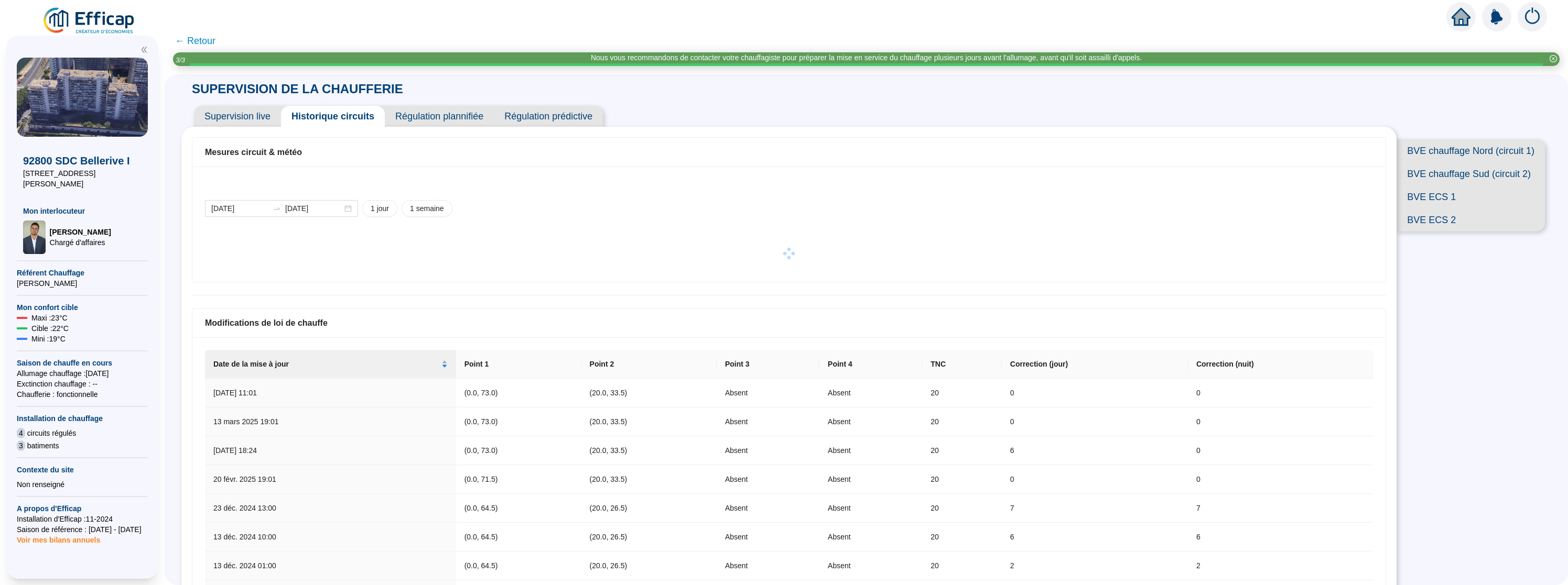
click at [252, 111] on span "Supervision live" at bounding box center [238, 116] width 87 height 21
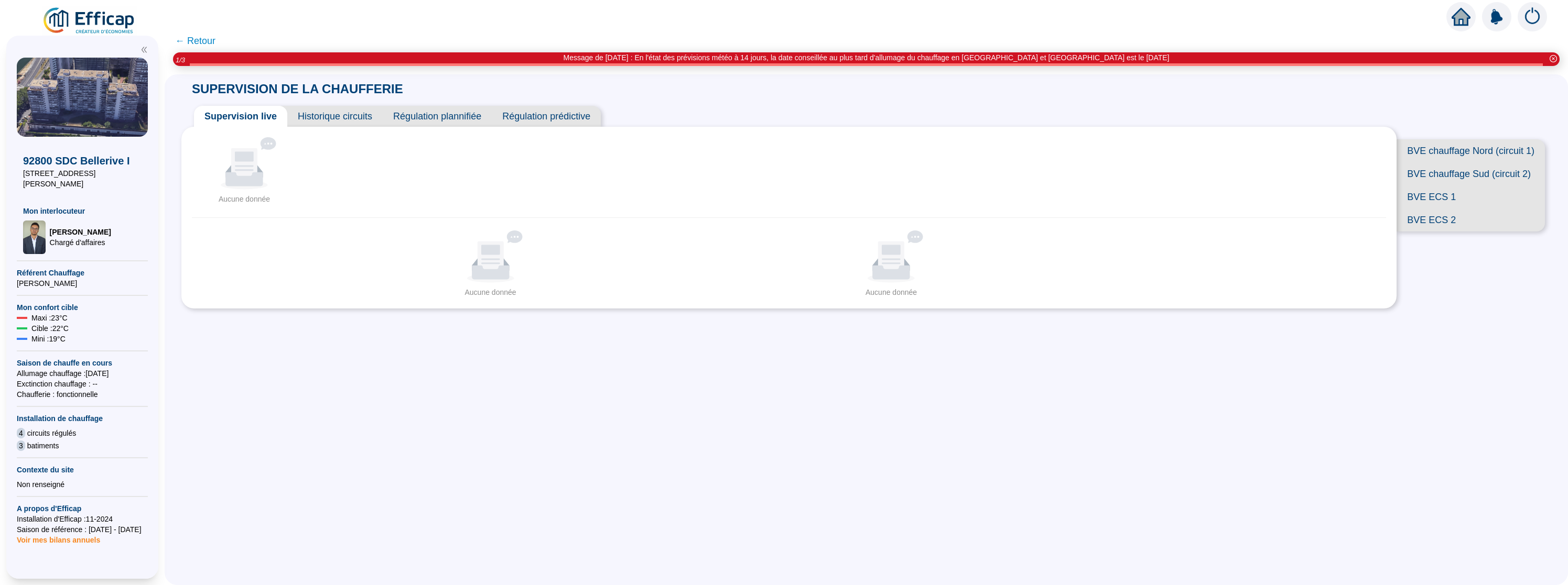
click at [271, 122] on span "Supervision live" at bounding box center [241, 116] width 93 height 21
click at [1459, 151] on span "BVE chauffage Nord (circuit 1)" at bounding box center [1471, 151] width 148 height 23
click at [1457, 166] on span "BVE chauffage Sud (circuit 2)" at bounding box center [1466, 174] width 157 height 23
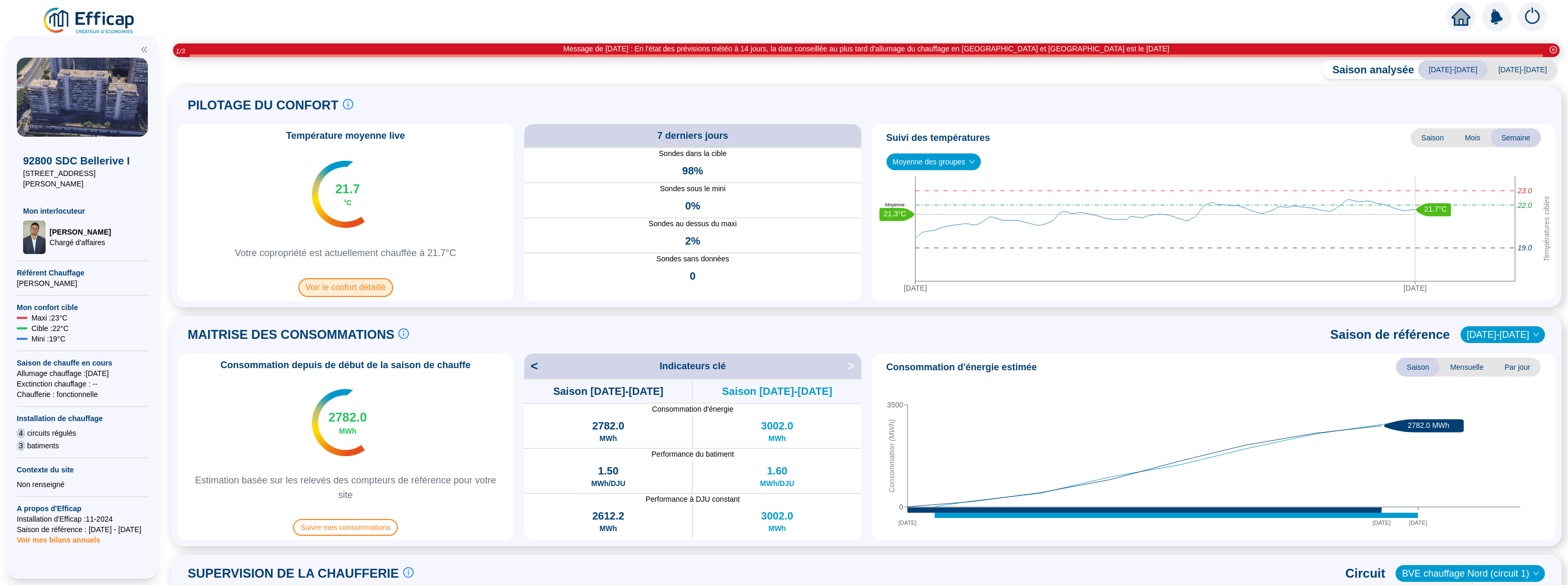
click at [378, 285] on span "Voir le confort détaillé" at bounding box center [346, 287] width 95 height 19
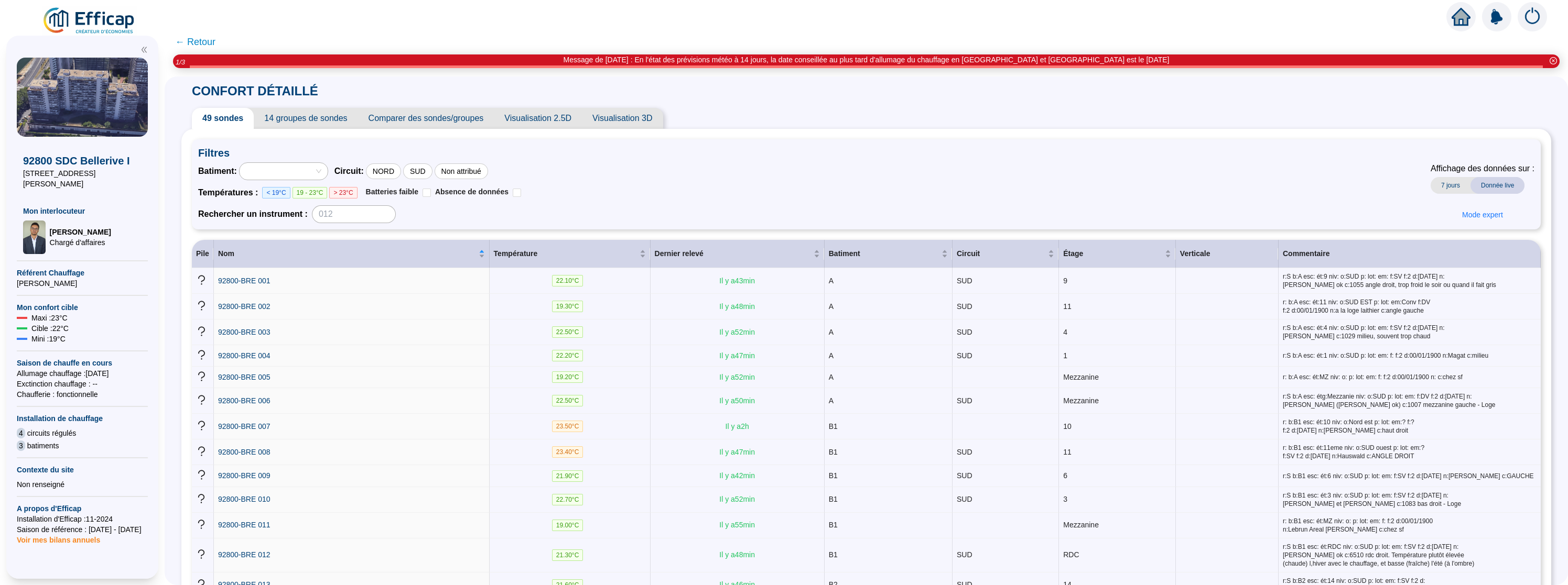
click at [326, 122] on span "14 groupes de sondes" at bounding box center [306, 118] width 104 height 21
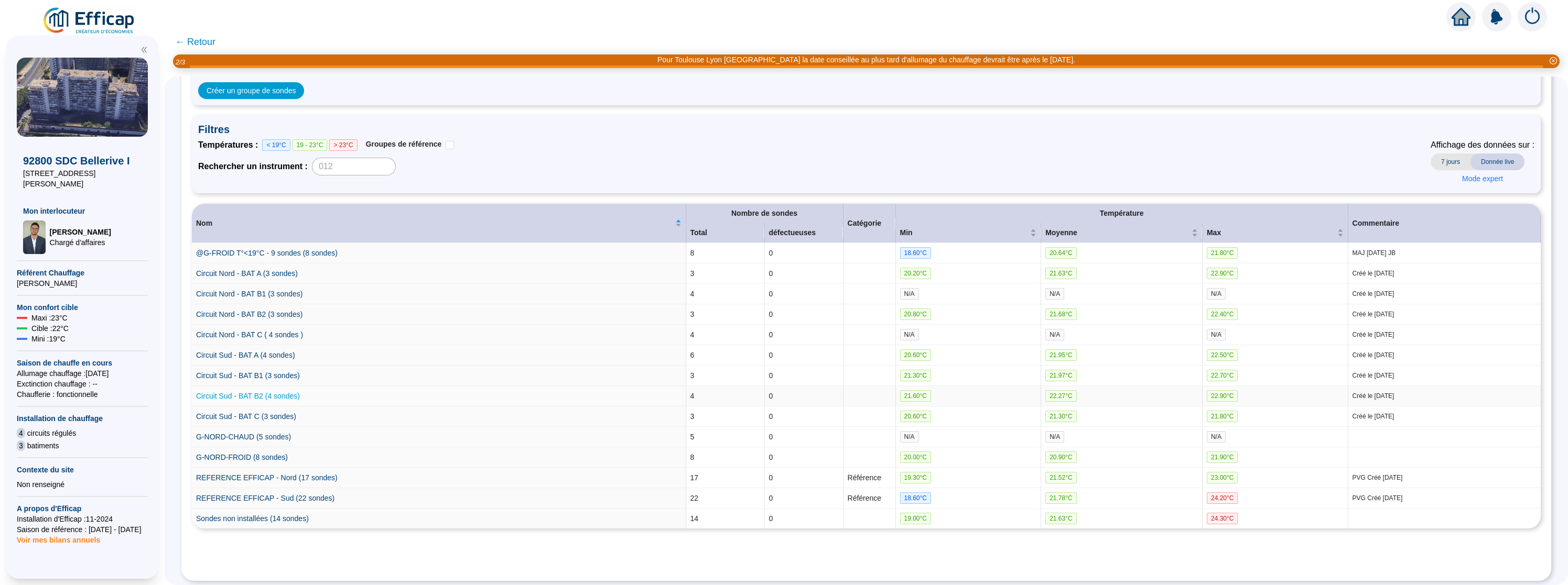
scroll to position [85, 0]
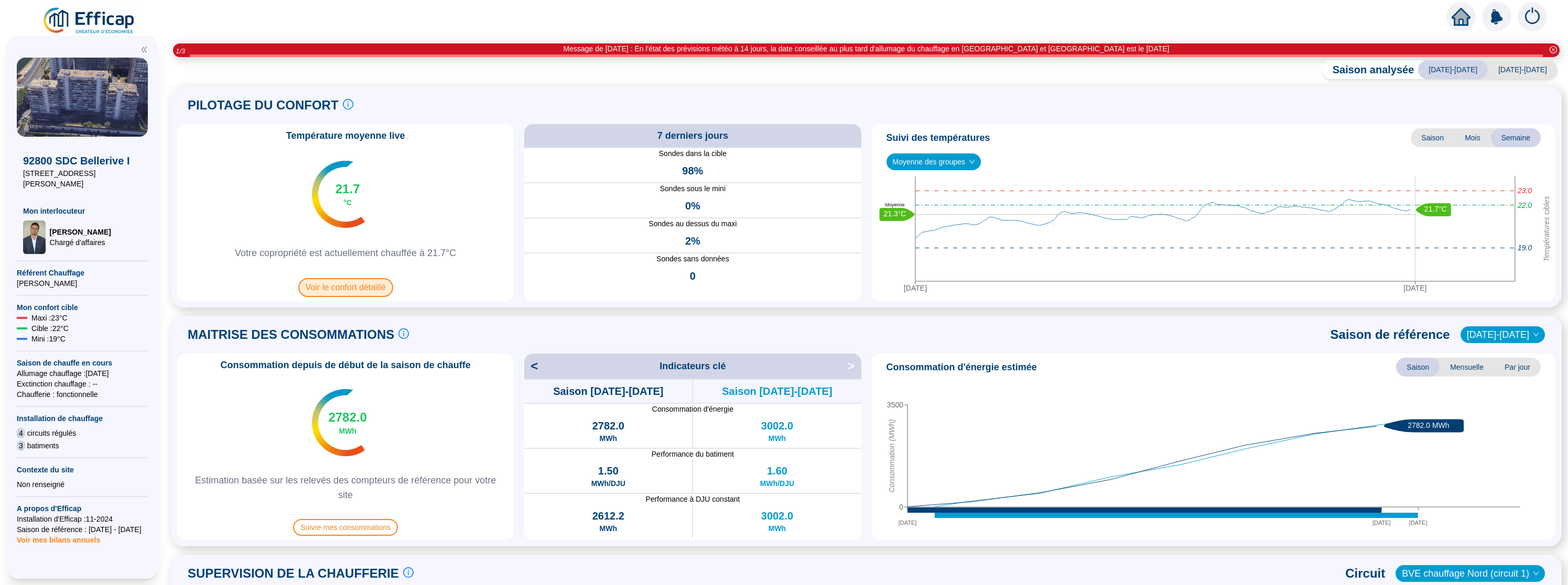
click at [363, 282] on span "Voir le confort détaillé" at bounding box center [346, 287] width 95 height 19
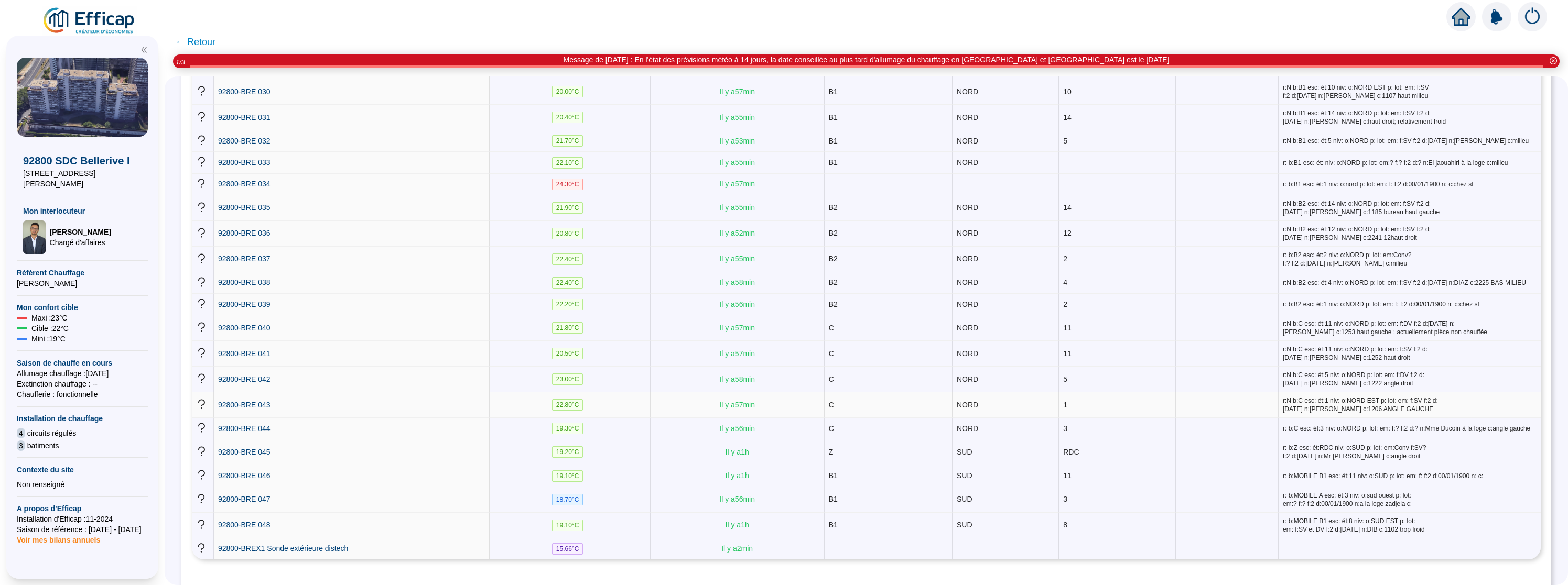
scroll to position [936, 0]
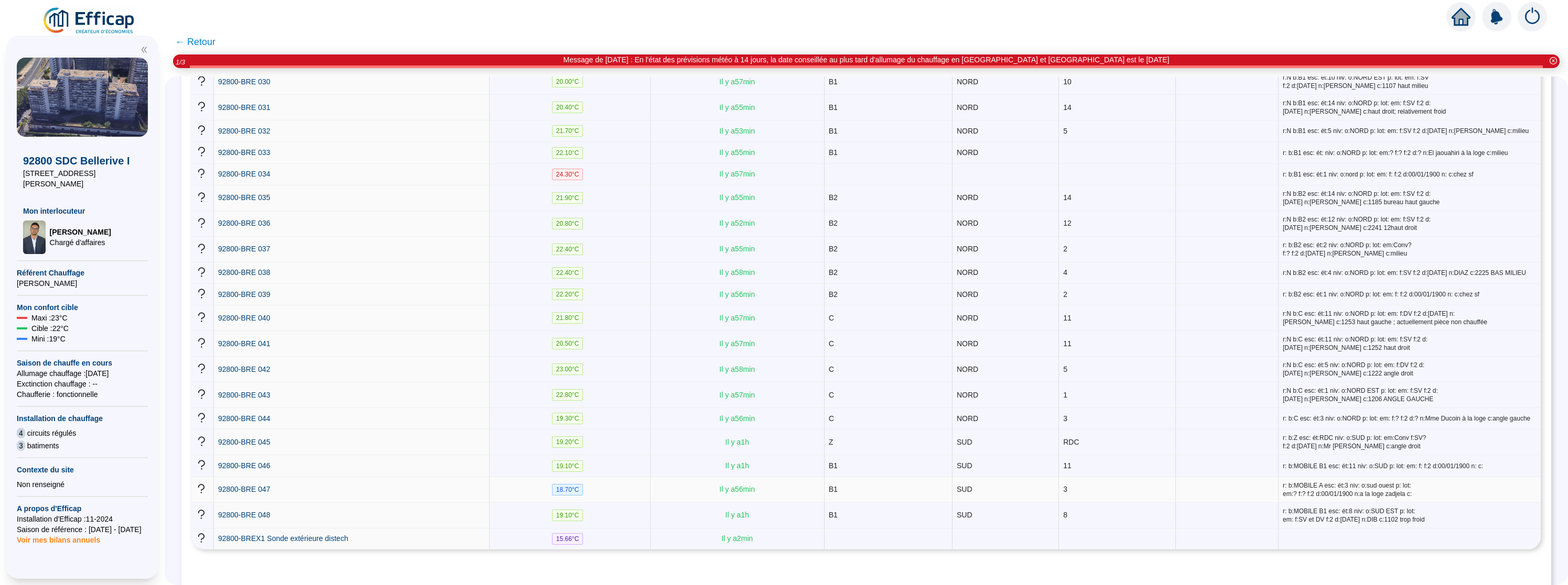
click at [581, 484] on span "18.70 °C" at bounding box center [567, 490] width 32 height 12
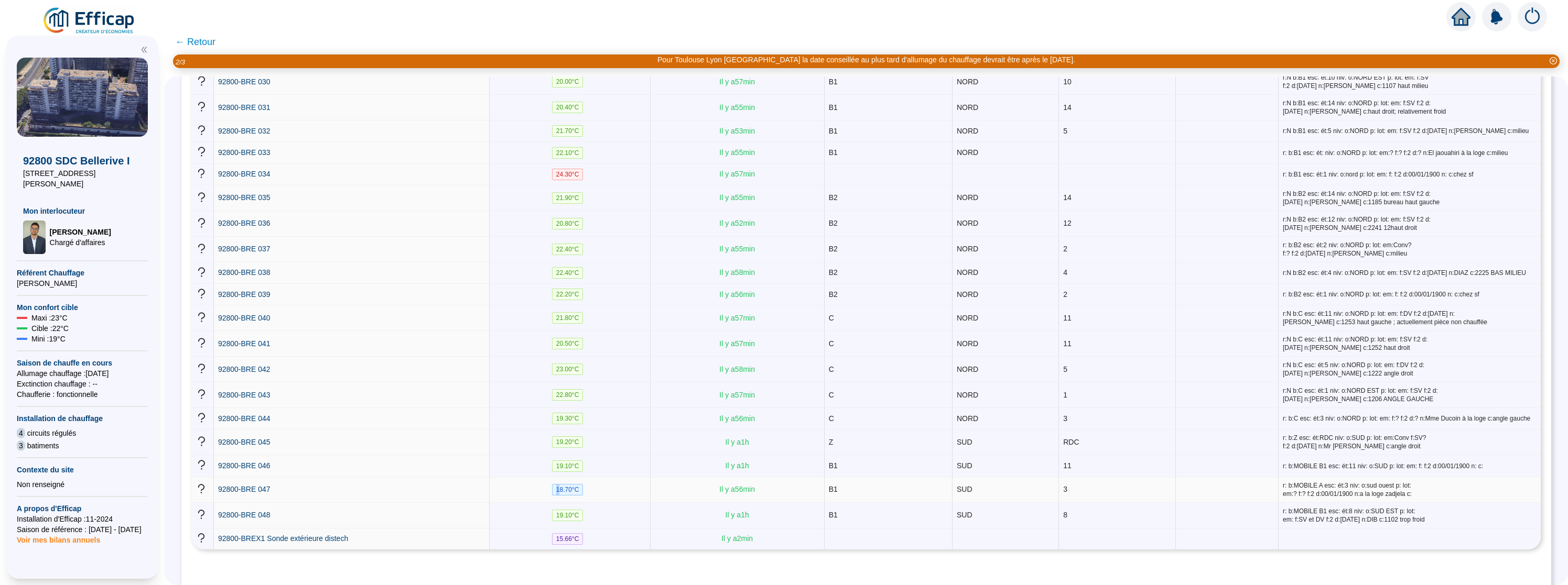
drag, startPoint x: 566, startPoint y: 470, endPoint x: 549, endPoint y: 469, distance: 17.0
click at [554, 478] on td "18.70 °C" at bounding box center [570, 491] width 161 height 26
click at [534, 478] on td "18.70 °C" at bounding box center [570, 491] width 161 height 26
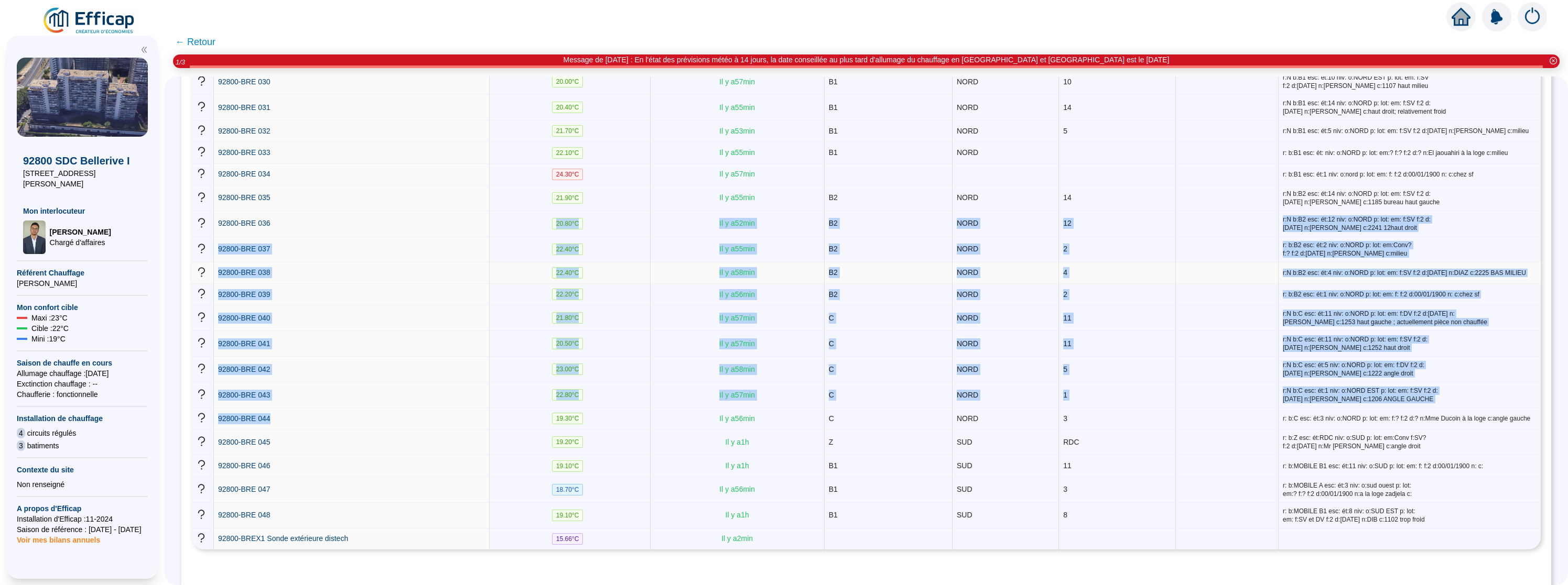
drag, startPoint x: 365, startPoint y: 256, endPoint x: 283, endPoint y: 214, distance: 92.1
